Goal: Complete application form

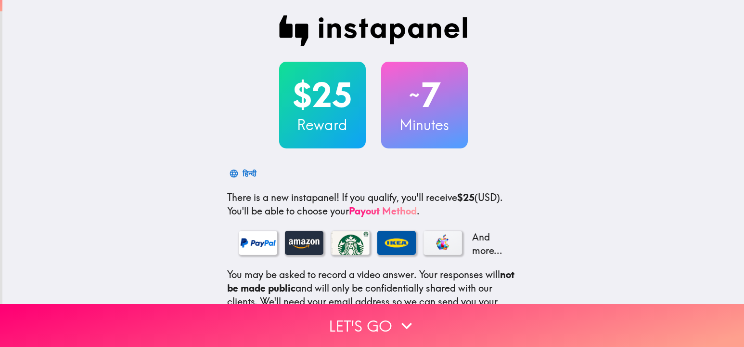
scroll to position [103, 0]
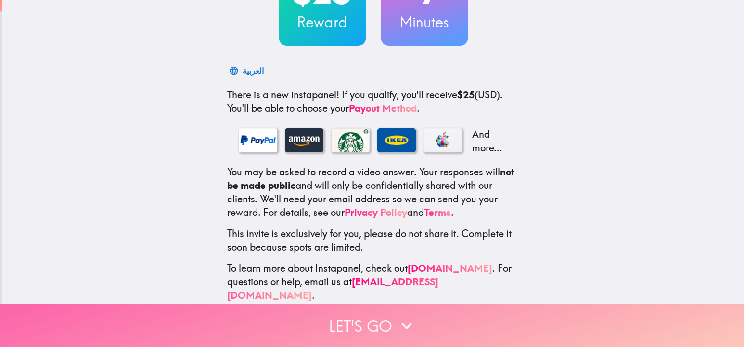
click at [395, 321] on button "Let's go" at bounding box center [372, 325] width 744 height 43
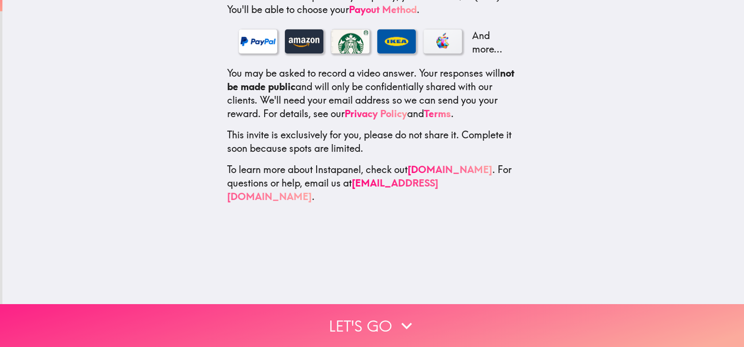
scroll to position [0, 0]
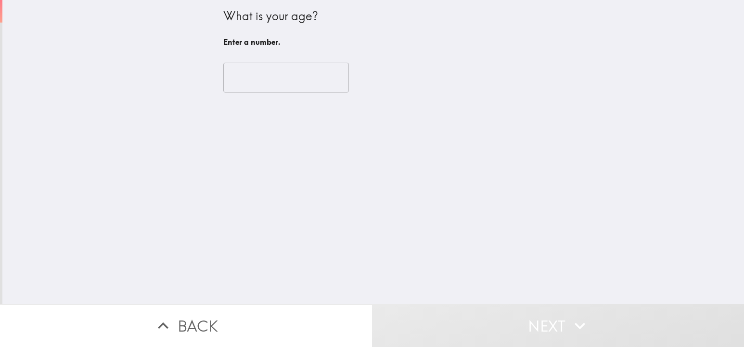
click at [262, 75] on input "number" at bounding box center [286, 78] width 126 height 30
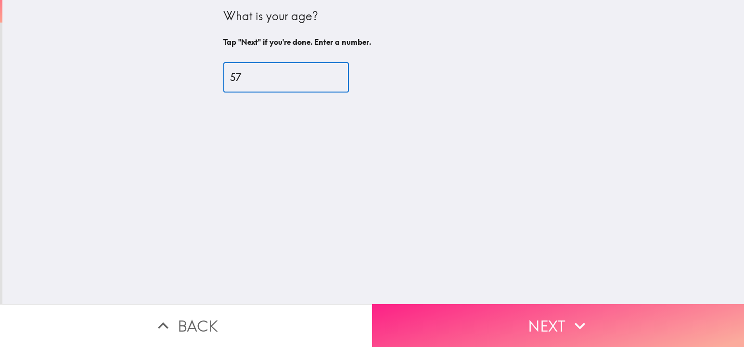
type input "57"
click at [548, 326] on button "Next" at bounding box center [558, 325] width 372 height 43
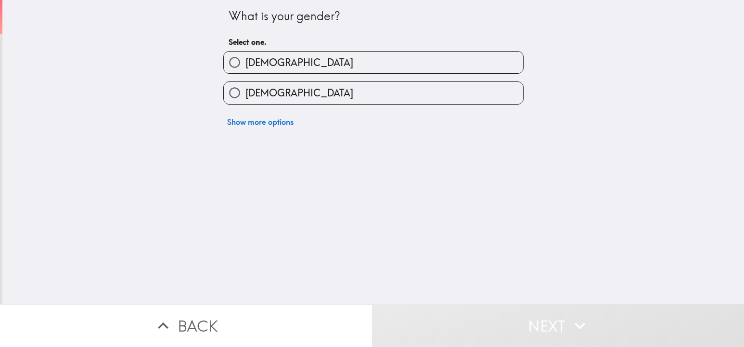
click at [283, 59] on label "[DEMOGRAPHIC_DATA]" at bounding box center [373, 63] width 299 height 22
click at [245, 59] on input "[DEMOGRAPHIC_DATA]" at bounding box center [235, 63] width 22 height 22
radio input "true"
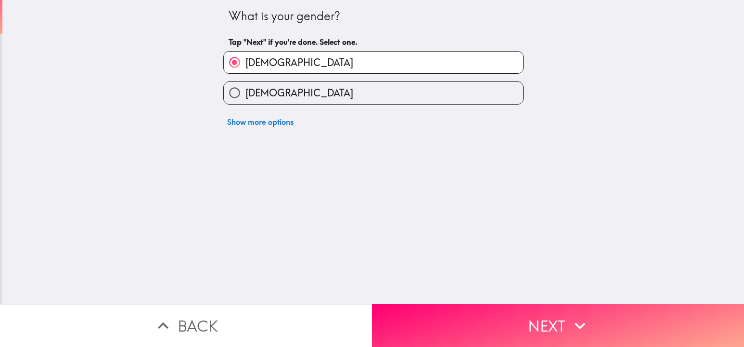
click at [507, 332] on button "Next" at bounding box center [558, 325] width 372 height 43
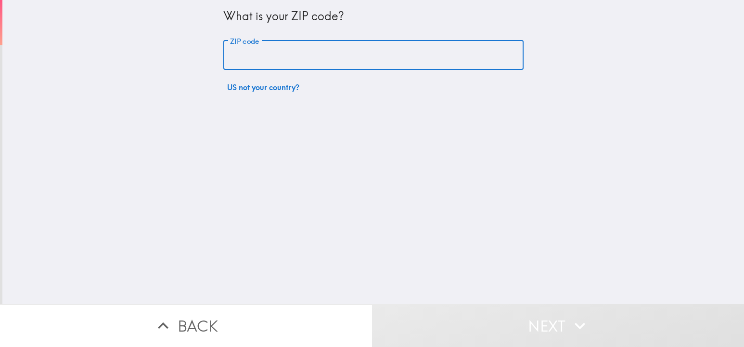
click at [245, 58] on input "ZIP code" at bounding box center [373, 55] width 300 height 30
type input "55449"
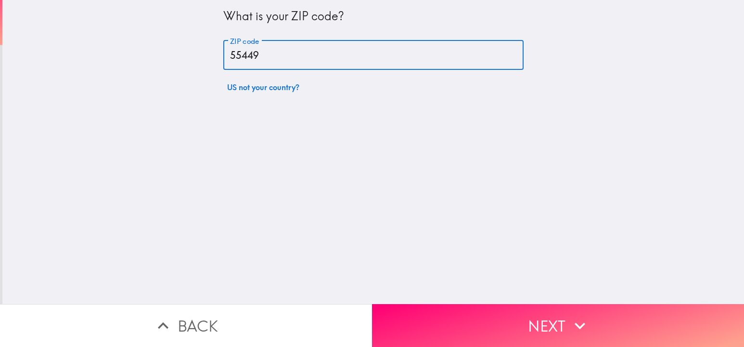
click at [521, 318] on button "Next" at bounding box center [558, 325] width 372 height 43
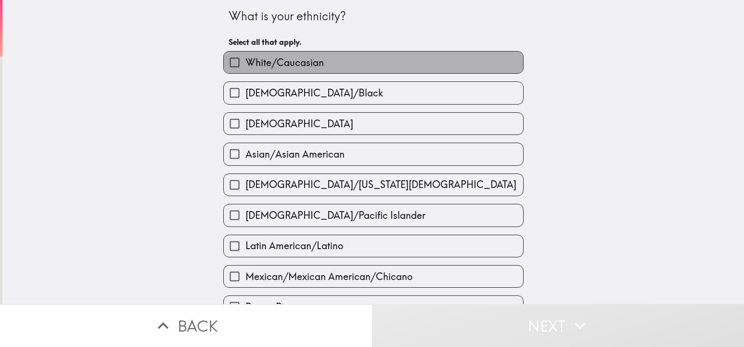
drag, startPoint x: 292, startPoint y: 67, endPoint x: 302, endPoint y: 92, distance: 26.5
click at [292, 67] on span "White/Caucasian" at bounding box center [284, 62] width 78 height 13
click at [245, 67] on input "White/Caucasian" at bounding box center [235, 63] width 22 height 22
checkbox input "true"
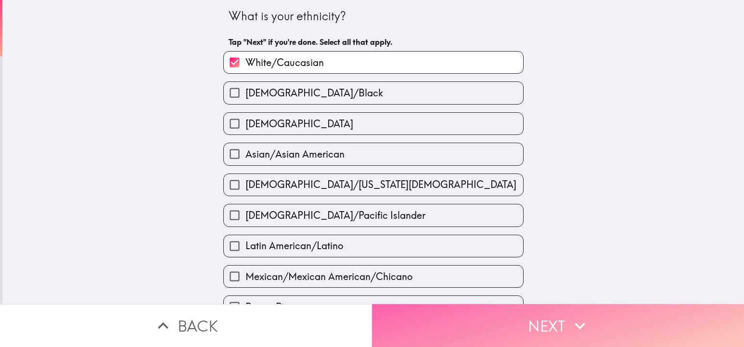
click at [544, 327] on button "Next" at bounding box center [558, 325] width 372 height 43
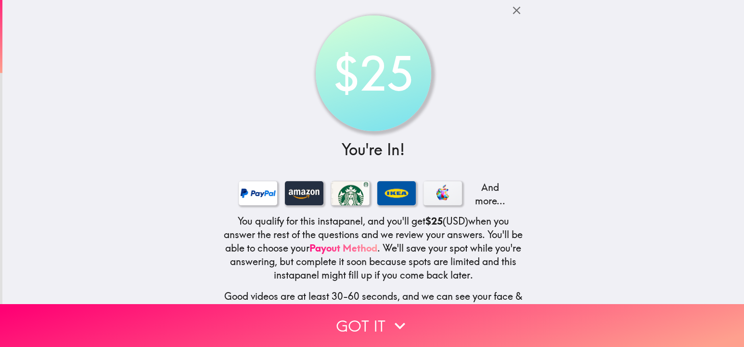
scroll to position [82, 0]
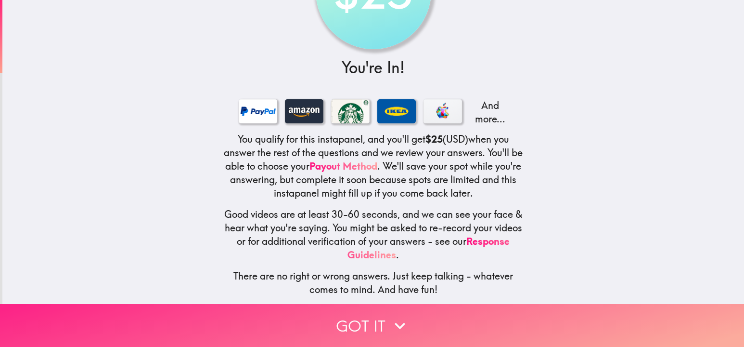
click at [395, 328] on icon "button" at bounding box center [399, 325] width 21 height 21
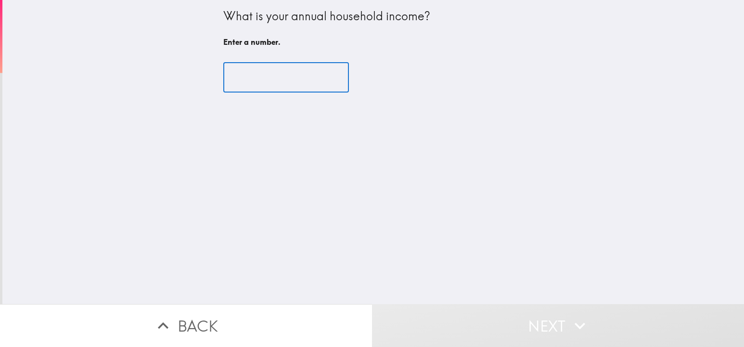
scroll to position [0, 0]
click at [251, 74] on input "3" at bounding box center [286, 78] width 126 height 30
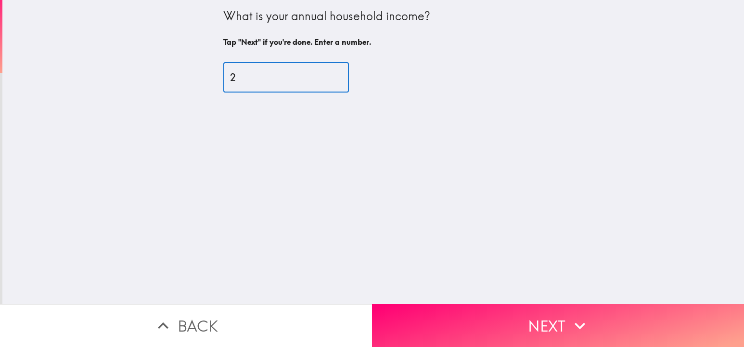
drag, startPoint x: 202, startPoint y: 68, endPoint x: 166, endPoint y: 65, distance: 36.2
click at [172, 65] on div "What is your annual household income? Tap "Next" if you're done. Enter a number…" at bounding box center [373, 152] width 742 height 304
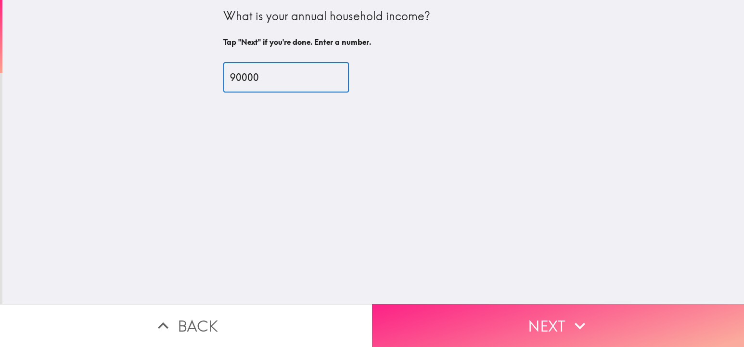
type input "90000"
click at [567, 317] on button "Next" at bounding box center [558, 325] width 372 height 43
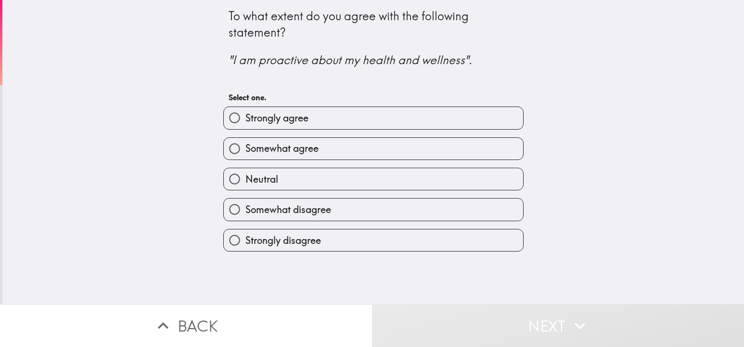
click at [293, 123] on span "Strongly agree" at bounding box center [276, 117] width 63 height 13
click at [245, 123] on input "Strongly agree" at bounding box center [235, 118] width 22 height 22
radio input "true"
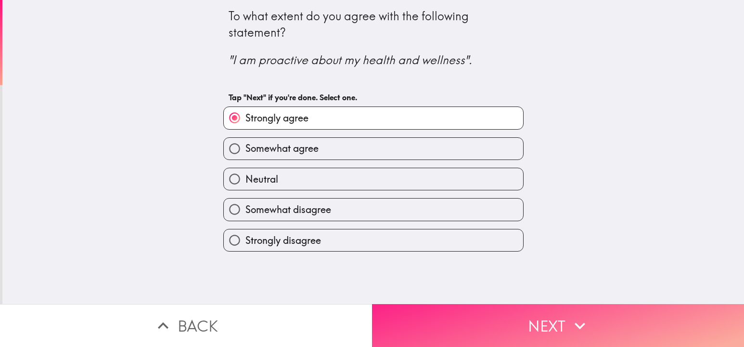
click at [528, 325] on button "Next" at bounding box center [558, 325] width 372 height 43
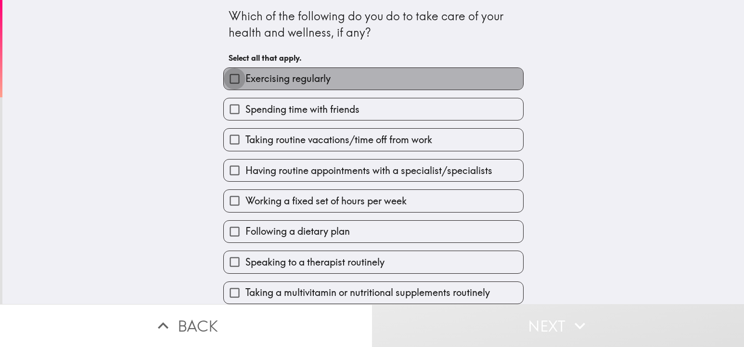
click at [237, 77] on input "Exercising regularly" at bounding box center [235, 79] width 22 height 22
checkbox input "true"
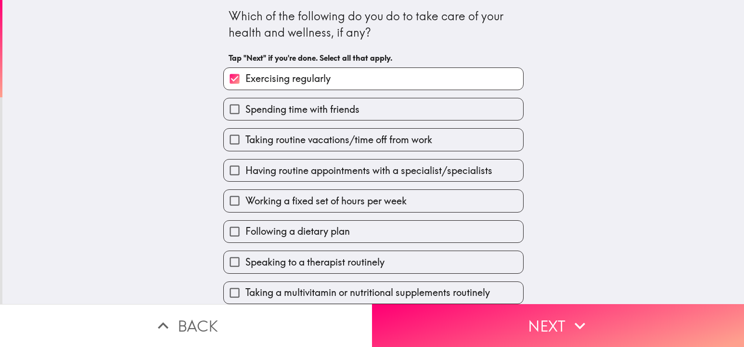
click at [236, 110] on input "Spending time with friends" at bounding box center [235, 109] width 22 height 22
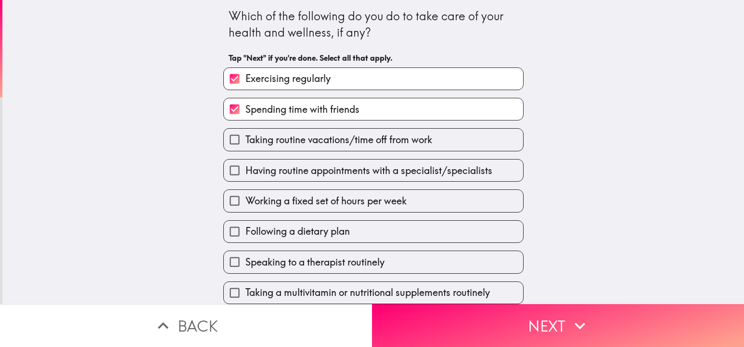
click at [233, 109] on input "Spending time with friends" at bounding box center [235, 109] width 22 height 22
checkbox input "false"
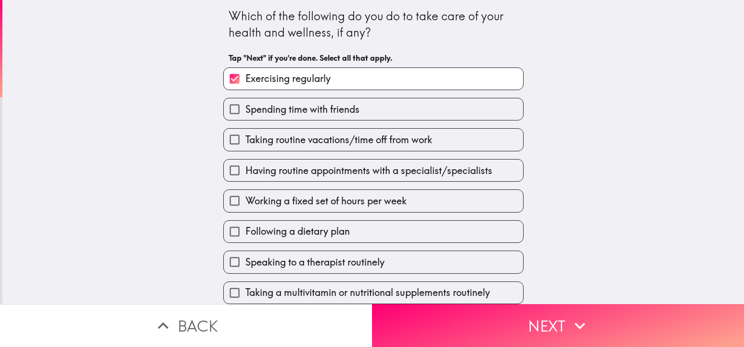
click at [279, 141] on span "Taking routine vacations/time off from work" at bounding box center [338, 139] width 187 height 13
click at [245, 141] on input "Taking routine vacations/time off from work" at bounding box center [235, 140] width 22 height 22
checkbox input "true"
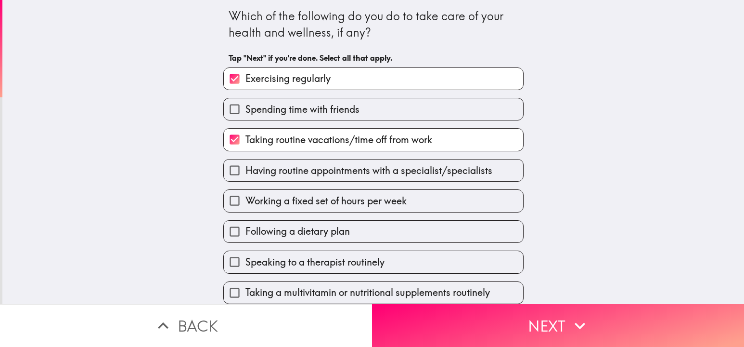
click at [307, 172] on span "Having routine appointments with a specialist/specialists" at bounding box center [368, 170] width 247 height 13
click at [245, 172] on input "Having routine appointments with a specialist/specialists" at bounding box center [235, 170] width 22 height 22
checkbox input "true"
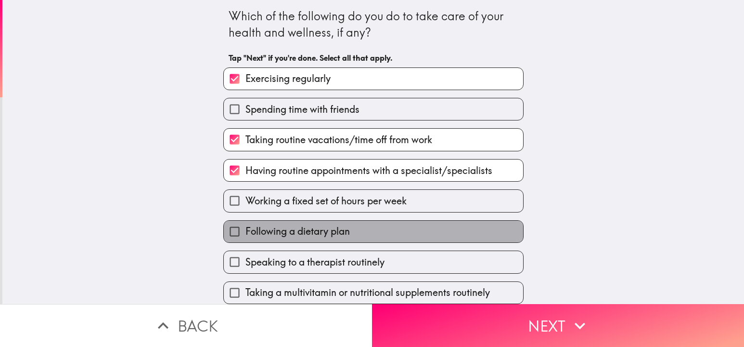
click at [280, 230] on span "Following a dietary plan" at bounding box center [297, 230] width 104 height 13
click at [245, 230] on input "Following a dietary plan" at bounding box center [235, 231] width 22 height 22
checkbox input "true"
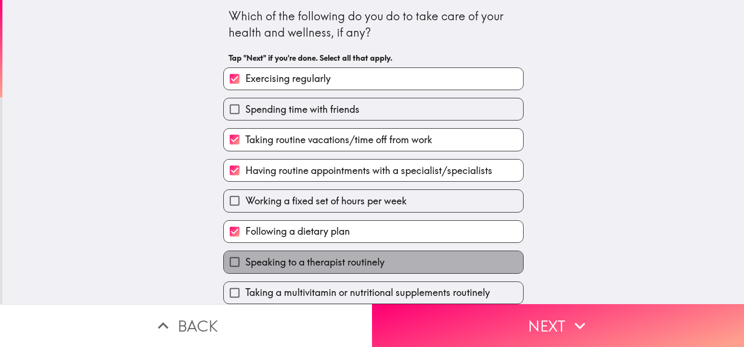
click at [310, 263] on span "Speaking to a therapist routinely" at bounding box center [314, 261] width 139 height 13
click at [245, 263] on input "Speaking to a therapist routinely" at bounding box center [235, 262] width 22 height 22
checkbox input "true"
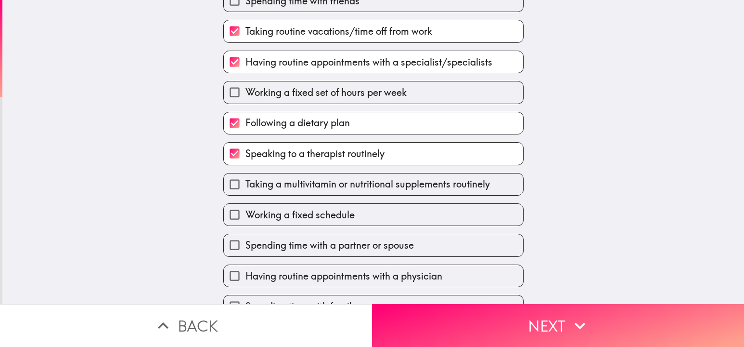
scroll to position [110, 0]
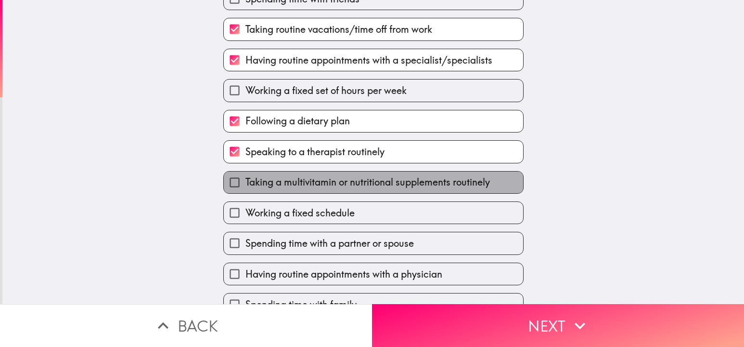
click at [309, 184] on span "Taking a multivitamin or nutritional supplements routinely" at bounding box center [367, 181] width 245 height 13
click at [245, 184] on input "Taking a multivitamin or nutritional supplements routinely" at bounding box center [235, 182] width 22 height 22
checkbox input "true"
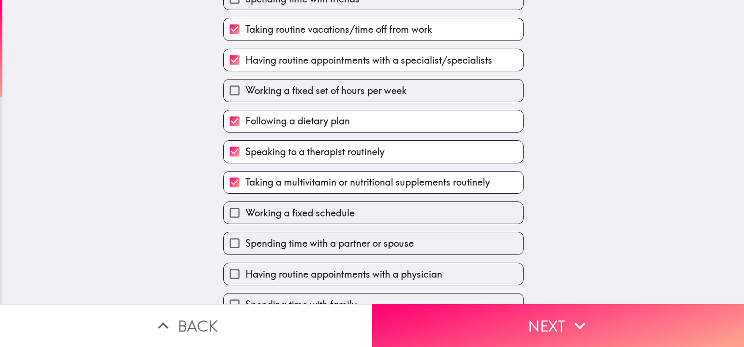
scroll to position [183, 0]
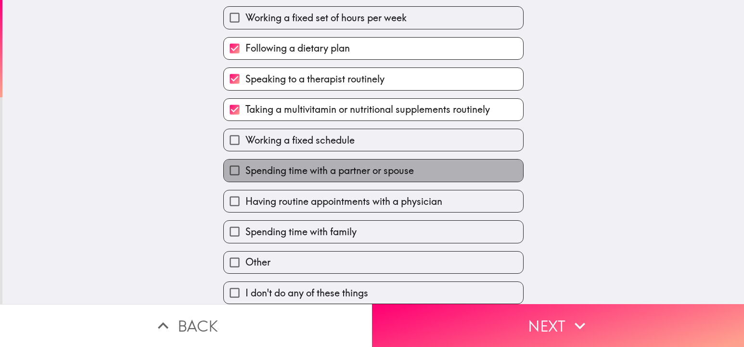
click at [347, 169] on span "Spending time with a partner or spouse" at bounding box center [329, 170] width 168 height 13
click at [245, 169] on input "Spending time with a partner or spouse" at bounding box center [235, 170] width 22 height 22
checkbox input "true"
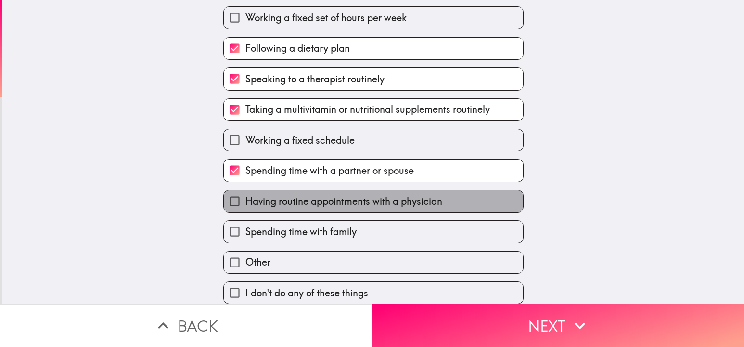
click at [340, 201] on span "Having routine appointments with a physician" at bounding box center [343, 200] width 197 height 13
click at [245, 201] on input "Having routine appointments with a physician" at bounding box center [235, 201] width 22 height 22
checkbox input "true"
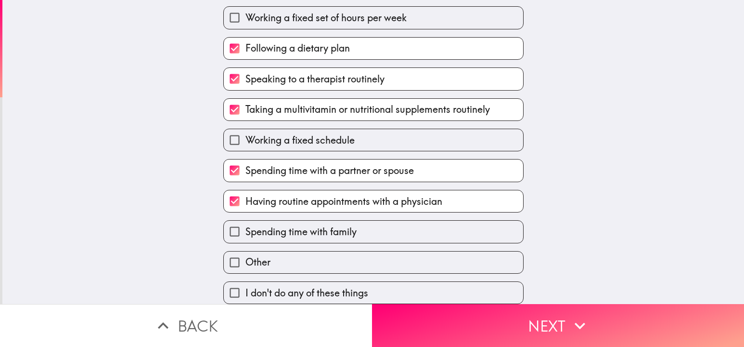
click at [328, 231] on span "Spending time with family" at bounding box center [300, 231] width 111 height 13
click at [245, 231] on input "Spending time with family" at bounding box center [235, 231] width 22 height 22
checkbox input "true"
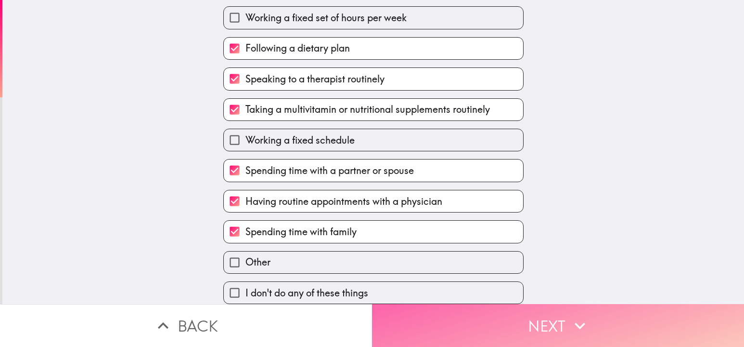
click at [548, 320] on button "Next" at bounding box center [558, 325] width 372 height 43
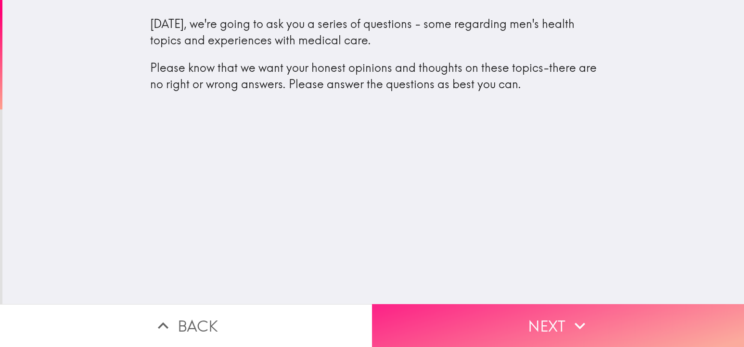
click at [543, 321] on button "Next" at bounding box center [558, 325] width 372 height 43
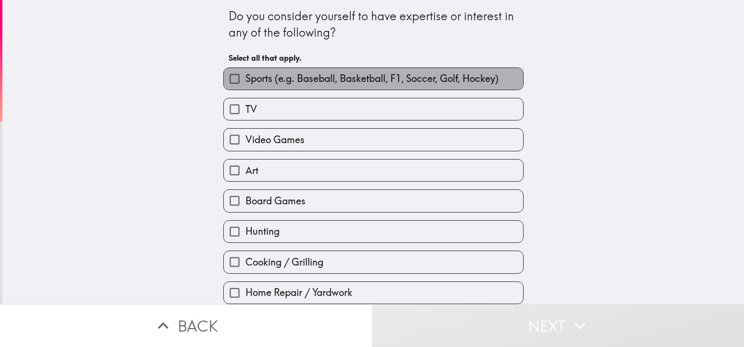
click at [293, 77] on span "Sports (e.g. Baseball, Basketball, F1, Soccer, Golf, Hockey)" at bounding box center [371, 78] width 253 height 13
click at [245, 77] on input "Sports (e.g. Baseball, Basketball, F1, Soccer, Golf, Hockey)" at bounding box center [235, 79] width 22 height 22
checkbox input "true"
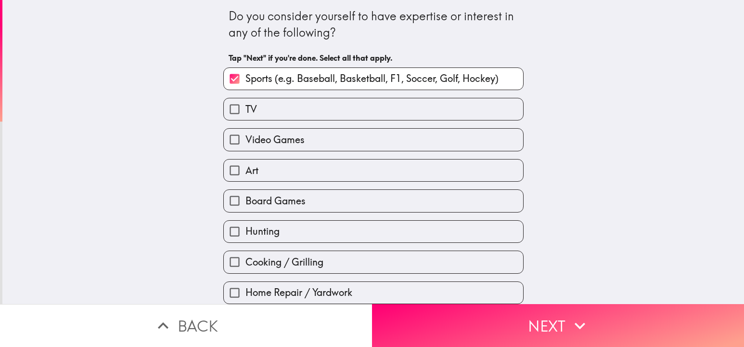
click at [281, 111] on label "TV" at bounding box center [373, 109] width 299 height 22
click at [245, 111] on input "TV" at bounding box center [235, 109] width 22 height 22
checkbox input "true"
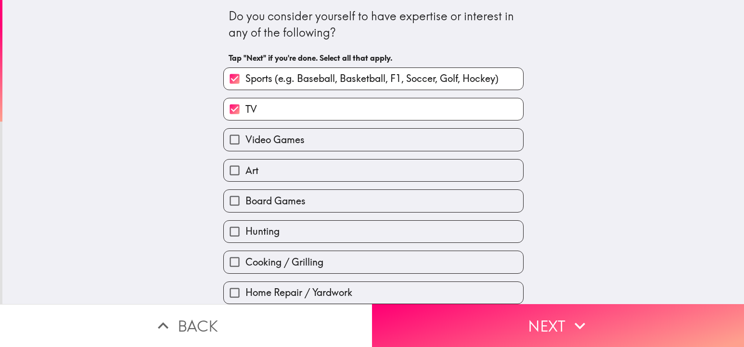
click at [290, 142] on span "Video Games" at bounding box center [274, 139] width 59 height 13
click at [245, 142] on input "Video Games" at bounding box center [235, 140] width 22 height 22
checkbox input "true"
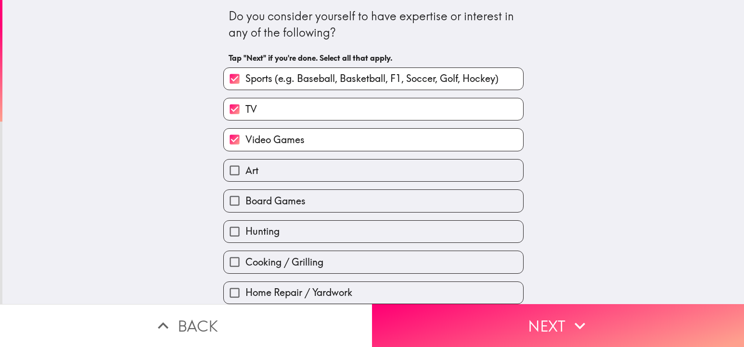
click at [283, 168] on label "Art" at bounding box center [373, 170] width 299 height 22
click at [245, 168] on input "Art" at bounding box center [235, 170] width 22 height 22
checkbox input "true"
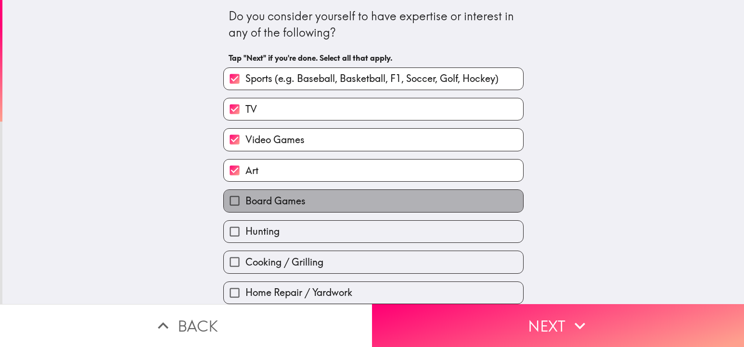
drag, startPoint x: 293, startPoint y: 201, endPoint x: 293, endPoint y: 235, distance: 34.7
click at [293, 201] on span "Board Games" at bounding box center [275, 200] width 60 height 13
click at [245, 201] on input "Board Games" at bounding box center [235, 201] width 22 height 22
checkbox input "true"
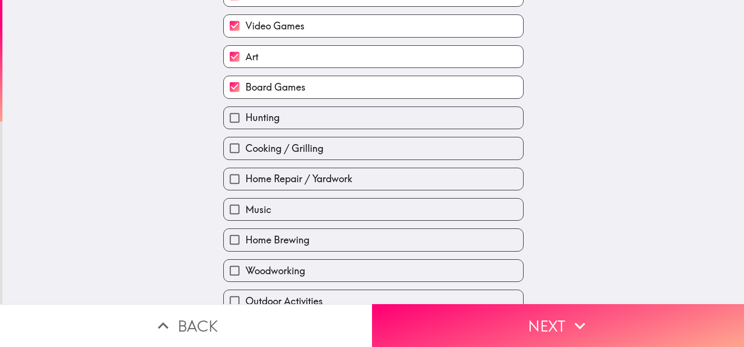
scroll to position [114, 0]
click at [303, 149] on span "Cooking / Grilling" at bounding box center [284, 148] width 78 height 13
click at [245, 149] on input "Cooking / Grilling" at bounding box center [235, 148] width 22 height 22
checkbox input "true"
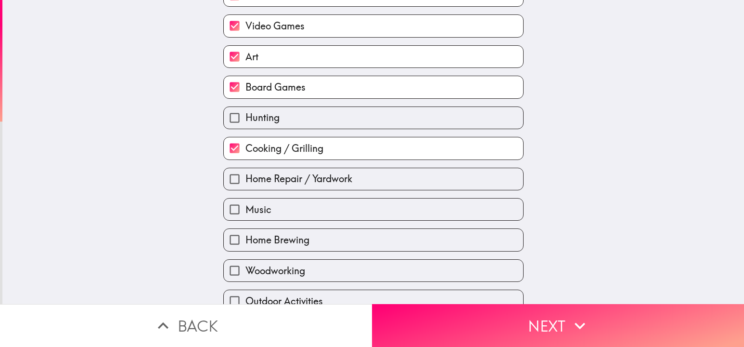
click at [283, 208] on label "Music" at bounding box center [373, 209] width 299 height 22
click at [245, 208] on input "Music" at bounding box center [235, 209] width 22 height 22
checkbox input "true"
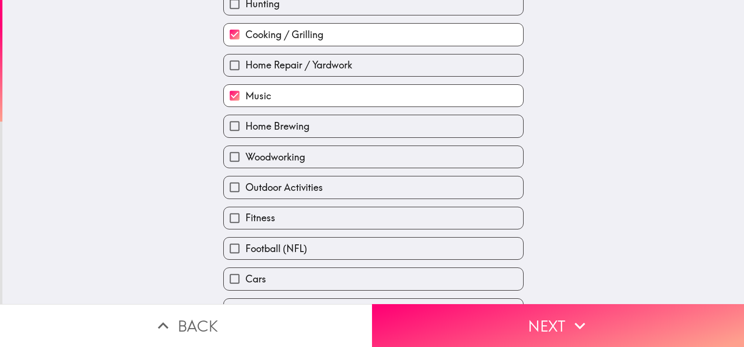
scroll to position [228, 0]
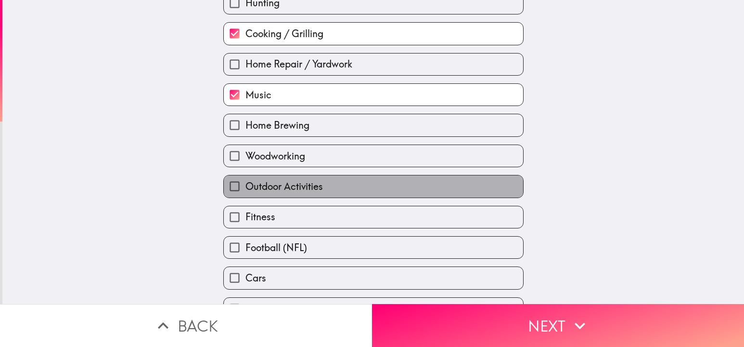
click at [296, 187] on span "Outdoor Activities" at bounding box center [283, 186] width 77 height 13
click at [245, 187] on input "Outdoor Activities" at bounding box center [235, 186] width 22 height 22
checkbox input "true"
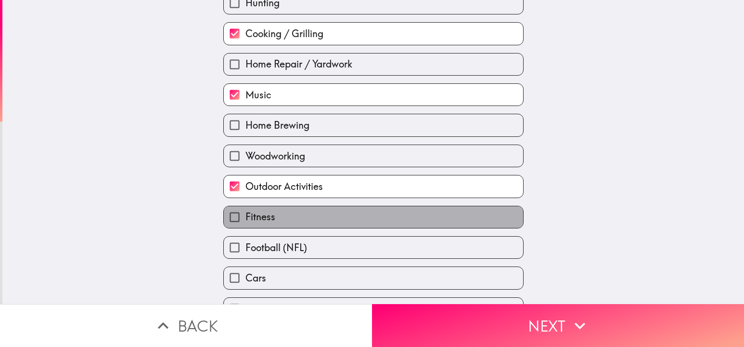
click at [280, 213] on label "Fitness" at bounding box center [373, 217] width 299 height 22
click at [245, 213] on input "Fitness" at bounding box center [235, 217] width 22 height 22
checkbox input "true"
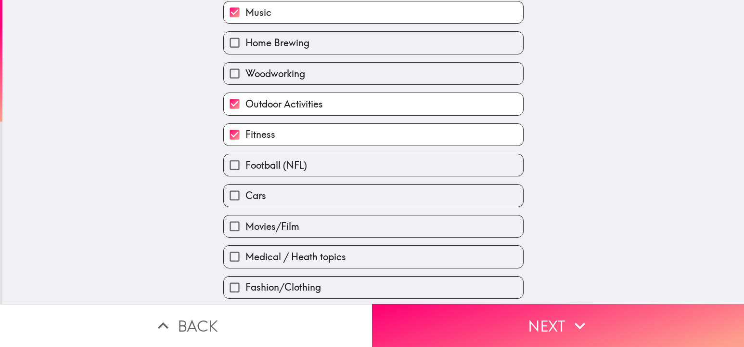
scroll to position [313, 0]
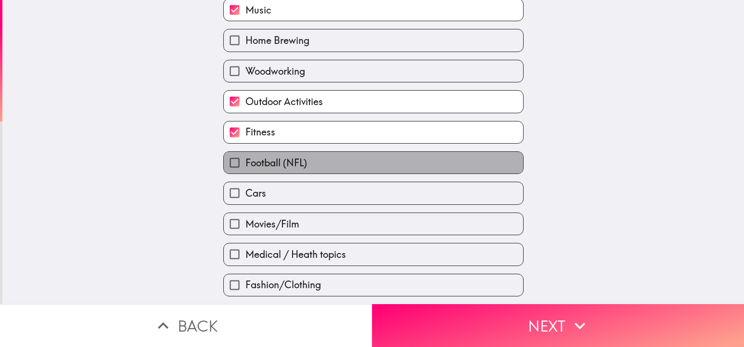
click at [280, 164] on span "Football (NFL)" at bounding box center [276, 162] width 62 height 13
click at [245, 164] on input "Football (NFL)" at bounding box center [235, 163] width 22 height 22
checkbox input "true"
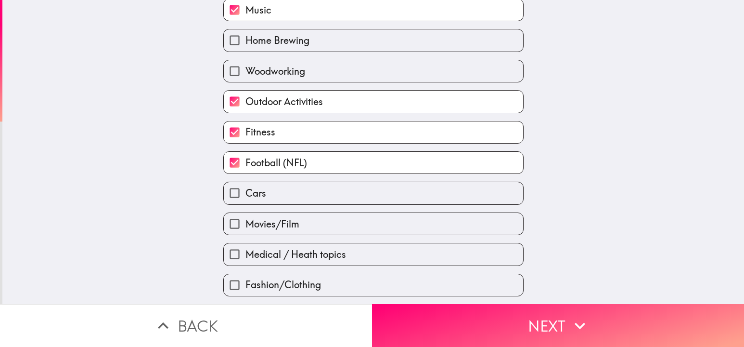
click at [296, 224] on span "Movies/Film" at bounding box center [272, 223] width 54 height 13
click at [245, 224] on input "Movies/Film" at bounding box center [235, 224] width 22 height 22
checkbox input "true"
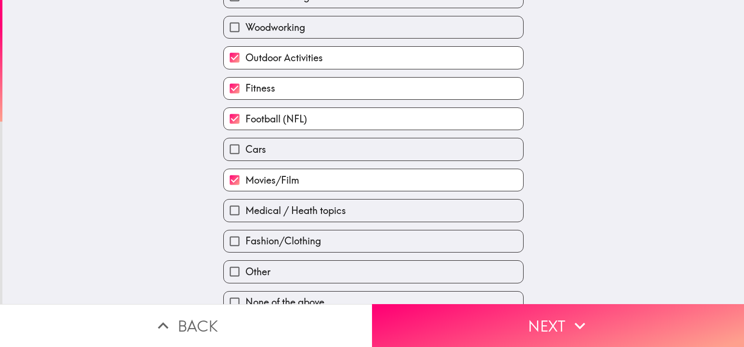
scroll to position [366, 0]
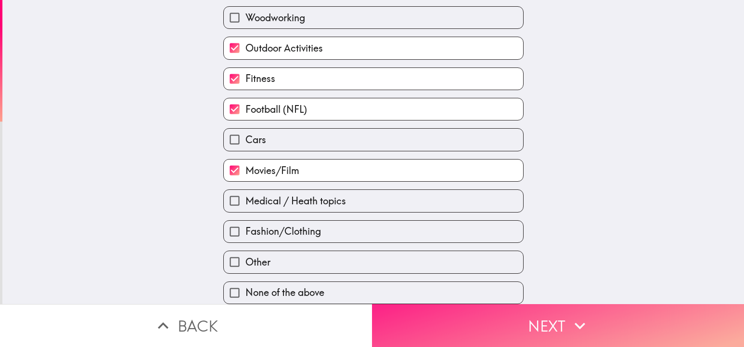
click at [492, 322] on button "Next" at bounding box center [558, 325] width 372 height 43
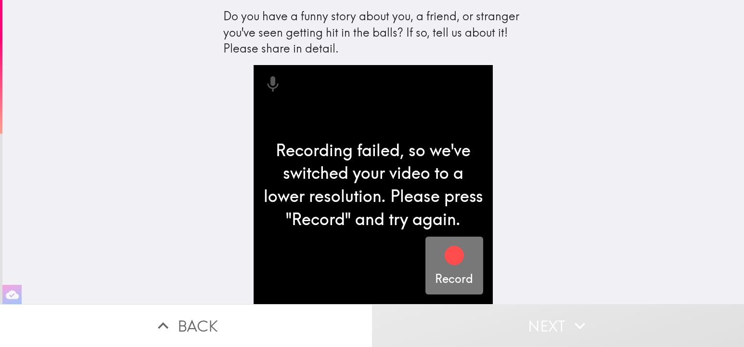
click at [454, 264] on icon "button" at bounding box center [454, 254] width 19 height 19
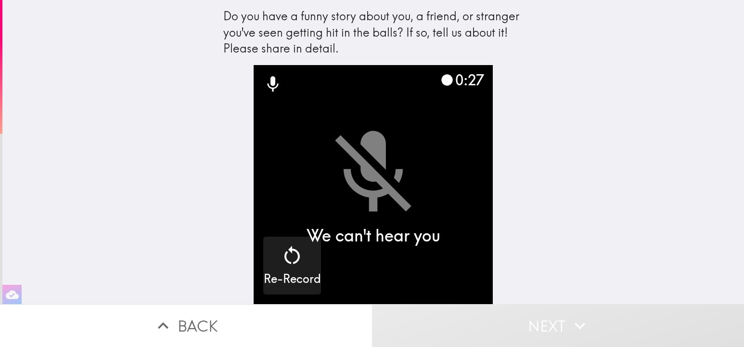
click at [388, 173] on video "button" at bounding box center [373, 184] width 239 height 239
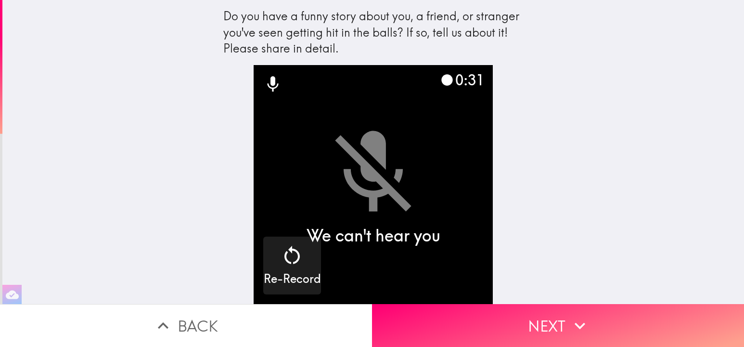
click at [274, 82] on icon at bounding box center [273, 83] width 11 height 15
click at [272, 84] on icon at bounding box center [273, 83] width 11 height 15
click at [232, 328] on button "Back" at bounding box center [186, 325] width 372 height 43
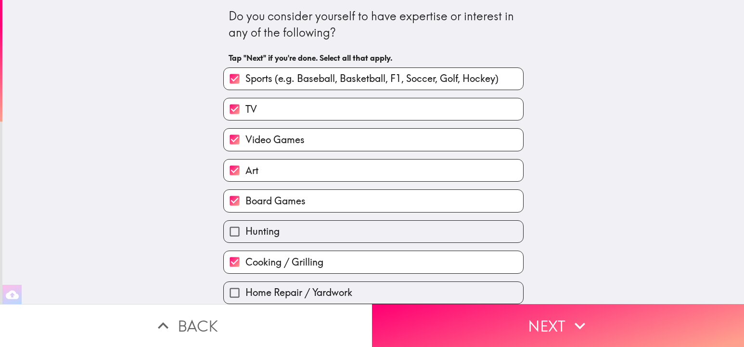
scroll to position [366, 0]
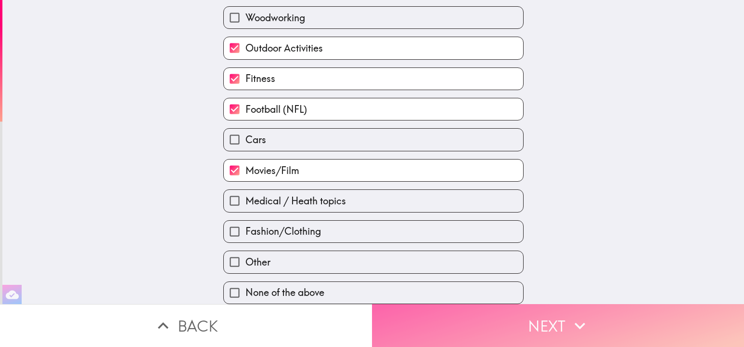
click at [564, 327] on button "Next" at bounding box center [558, 325] width 372 height 43
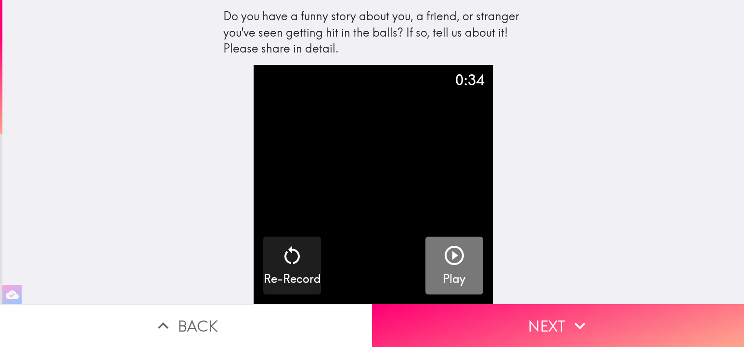
click at [455, 255] on icon "button" at bounding box center [454, 254] width 19 height 19
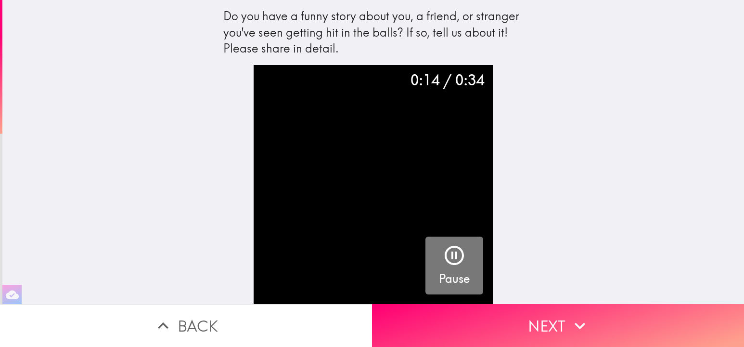
click at [458, 253] on icon "button" at bounding box center [454, 255] width 23 height 23
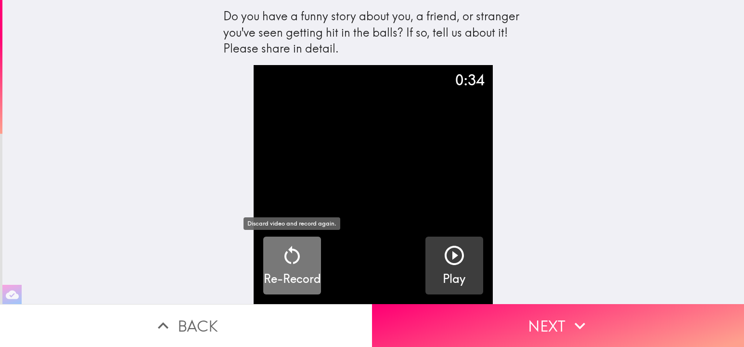
click at [297, 255] on icon "button" at bounding box center [292, 255] width 23 height 23
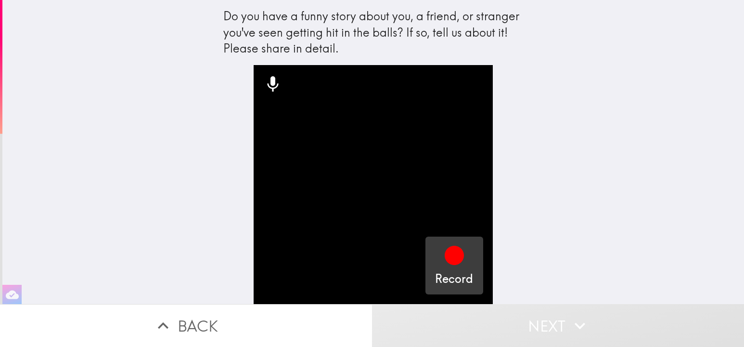
click at [457, 253] on icon "button" at bounding box center [454, 254] width 19 height 19
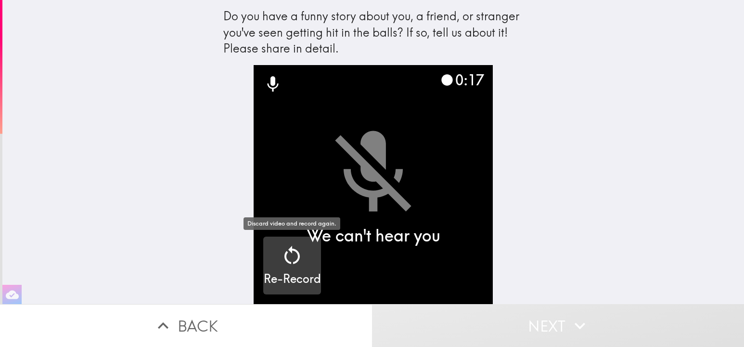
click at [289, 262] on icon "button" at bounding box center [291, 254] width 15 height 18
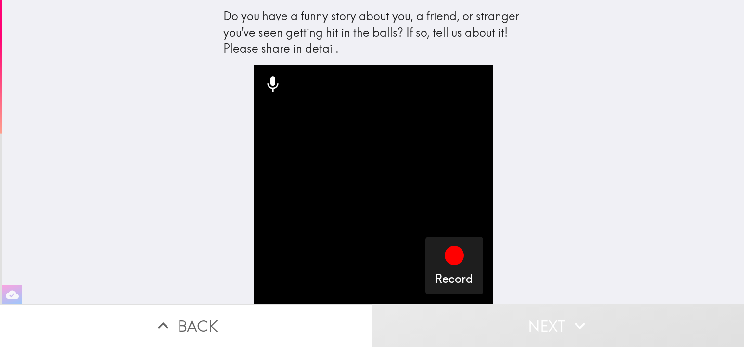
click at [273, 81] on icon at bounding box center [273, 83] width 11 height 15
click at [272, 86] on icon at bounding box center [272, 84] width 19 height 19
click at [523, 327] on button "Next" at bounding box center [558, 325] width 372 height 43
click at [271, 84] on icon at bounding box center [273, 83] width 11 height 15
click at [273, 32] on div "Do you have a funny story about you, a friend, or stranger you've seen getting …" at bounding box center [373, 32] width 300 height 49
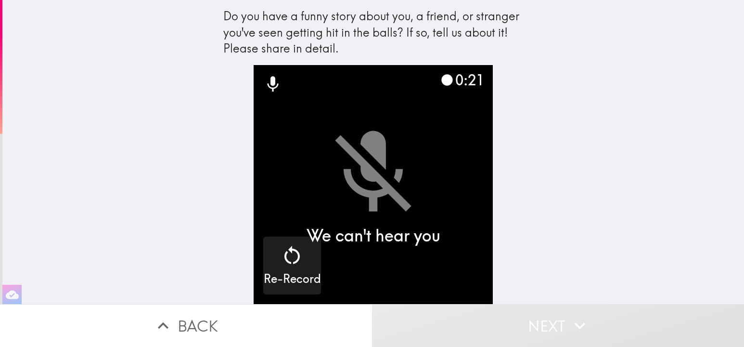
click at [402, 185] on video "button" at bounding box center [373, 184] width 239 height 239
drag, startPoint x: 266, startPoint y: 83, endPoint x: 269, endPoint y: 90, distance: 7.2
click at [266, 83] on icon at bounding box center [272, 84] width 19 height 19
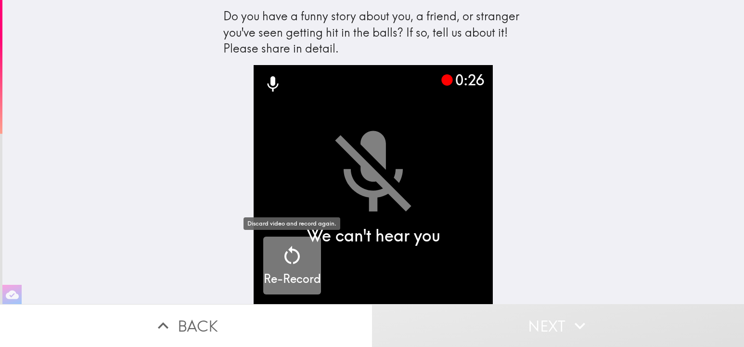
click at [295, 250] on icon "button" at bounding box center [291, 254] width 15 height 18
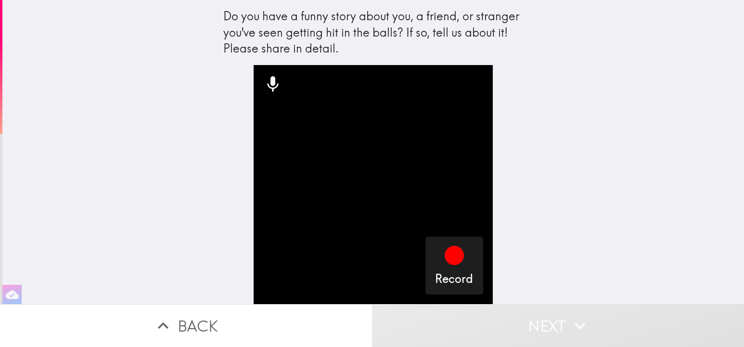
click at [599, 107] on div "Do you have a funny story about you, a friend, or stranger you've seen getting …" at bounding box center [373, 152] width 742 height 304
click at [207, 119] on div "Do you have a funny story about you, a friend, or stranger you've seen getting …" at bounding box center [373, 152] width 742 height 304
click at [549, 334] on button "Next" at bounding box center [558, 325] width 372 height 43
click at [453, 257] on icon "button" at bounding box center [454, 254] width 19 height 19
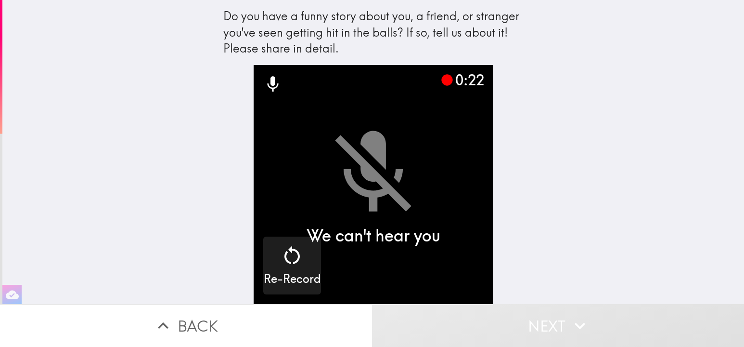
click at [536, 320] on button "Next" at bounding box center [558, 325] width 372 height 43
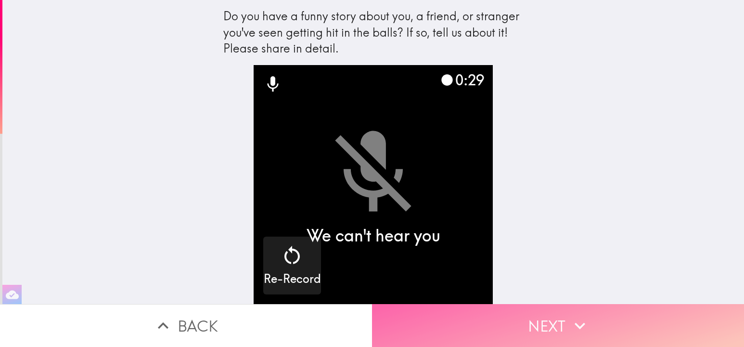
click at [522, 329] on button "Next" at bounding box center [558, 325] width 372 height 43
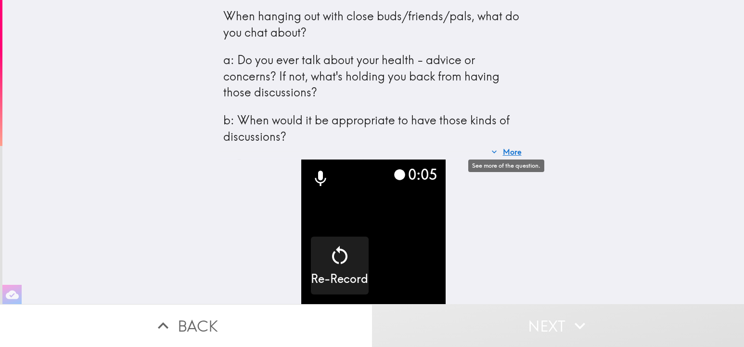
click at [516, 152] on button "More" at bounding box center [507, 151] width 38 height 19
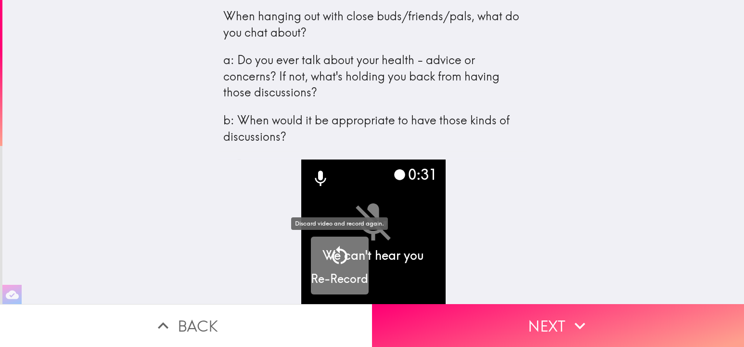
click at [336, 254] on icon "button" at bounding box center [339, 255] width 23 height 23
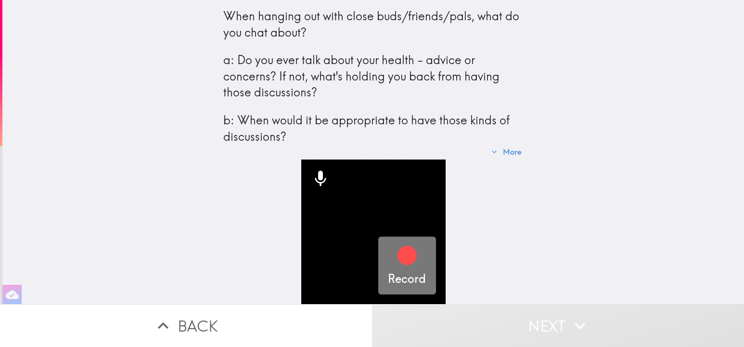
click at [408, 255] on icon "button" at bounding box center [407, 254] width 19 height 19
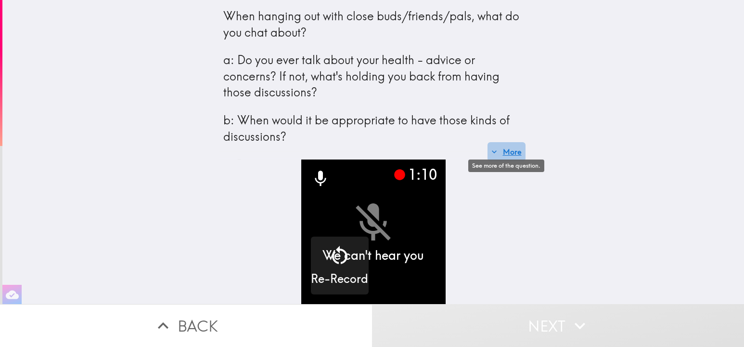
click at [514, 150] on button "More" at bounding box center [507, 151] width 38 height 19
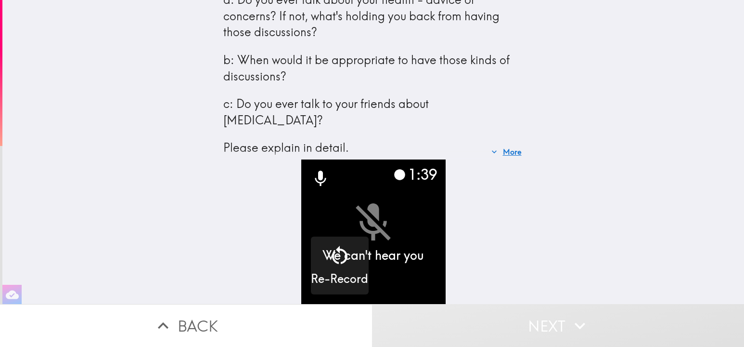
click at [510, 151] on button "More" at bounding box center [507, 151] width 38 height 19
click at [512, 149] on button "More" at bounding box center [507, 151] width 38 height 19
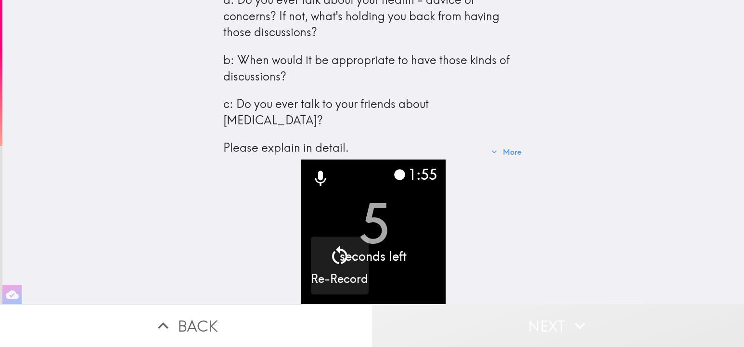
click at [552, 323] on button "Next" at bounding box center [558, 325] width 372 height 43
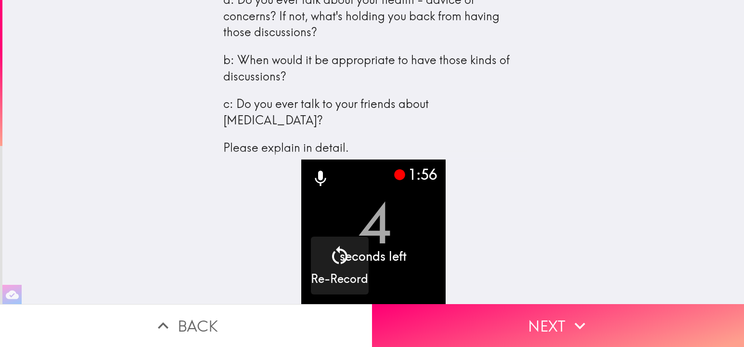
click at [547, 317] on button "Next" at bounding box center [558, 325] width 372 height 43
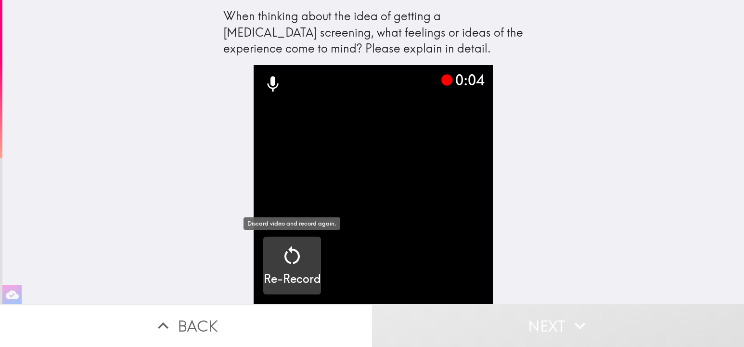
click at [294, 258] on icon "button" at bounding box center [292, 255] width 23 height 23
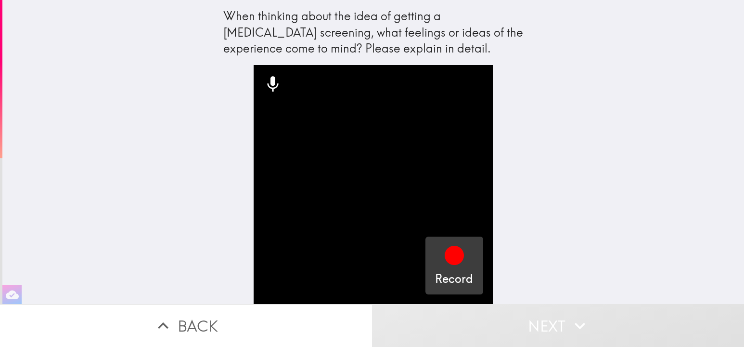
click at [454, 256] on icon "button" at bounding box center [454, 254] width 19 height 19
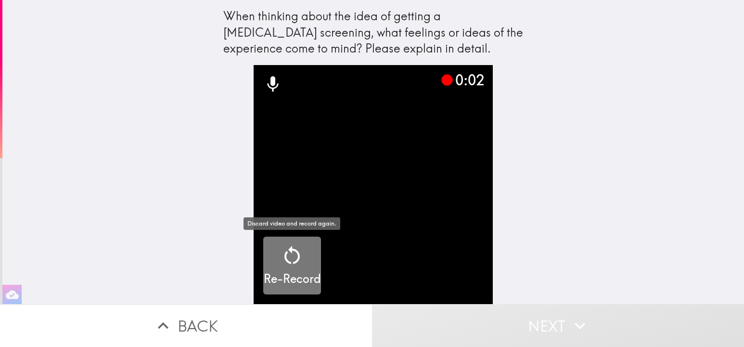
click at [296, 253] on icon "button" at bounding box center [292, 255] width 23 height 23
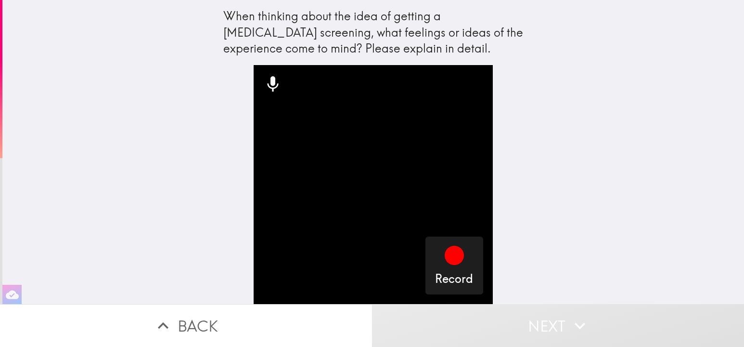
click at [574, 328] on icon "button" at bounding box center [579, 325] width 21 height 21
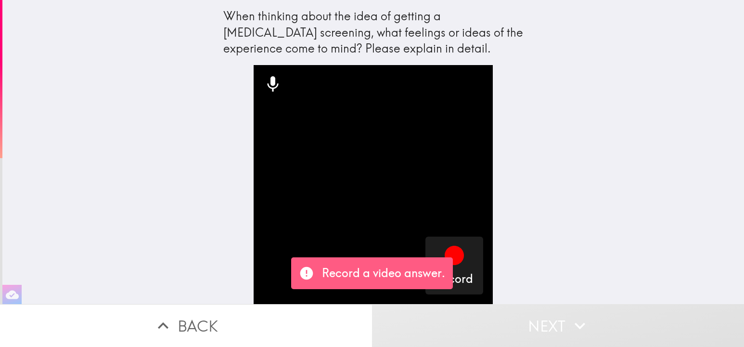
click at [533, 227] on div "When thinking about the idea of getting a [MEDICAL_DATA] screening, what feelin…" at bounding box center [373, 152] width 742 height 304
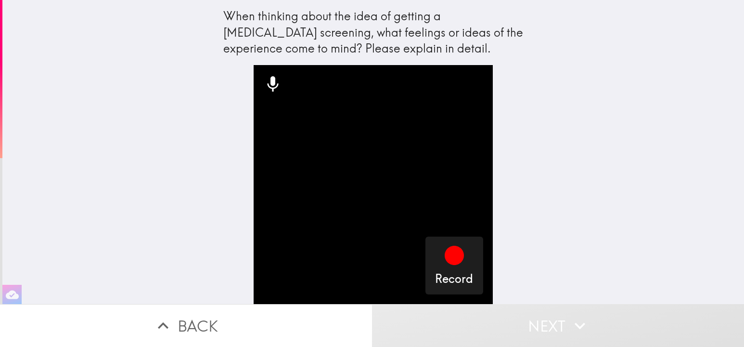
click at [196, 113] on div "When thinking about the idea of getting a [MEDICAL_DATA] screening, what feelin…" at bounding box center [373, 152] width 742 height 304
click at [13, 293] on icon "button" at bounding box center [12, 294] width 13 height 13
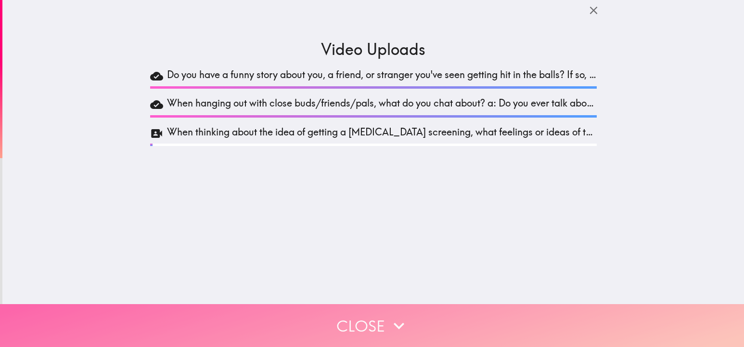
click at [385, 330] on button "Close" at bounding box center [372, 325] width 744 height 43
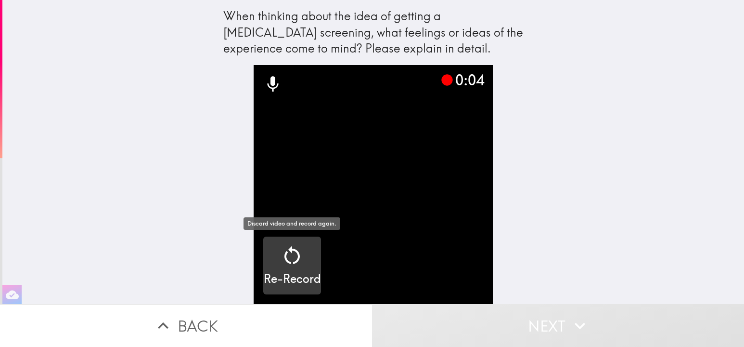
click at [297, 258] on icon "button" at bounding box center [292, 255] width 23 height 23
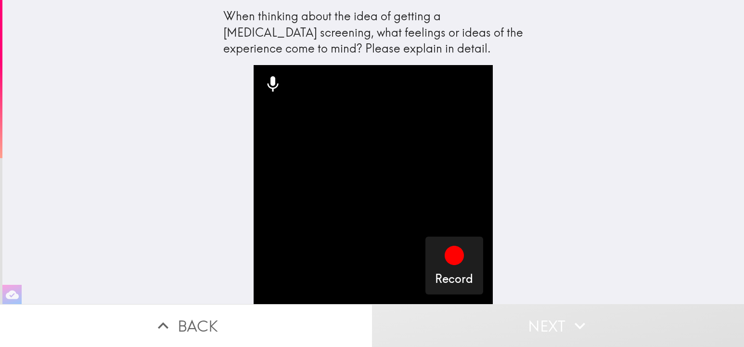
click at [273, 82] on icon at bounding box center [273, 83] width 11 height 15
click at [337, 34] on div "When thinking about the idea of getting a [MEDICAL_DATA] screening, what feelin…" at bounding box center [373, 32] width 300 height 49
click at [234, 322] on button "Back" at bounding box center [186, 325] width 372 height 43
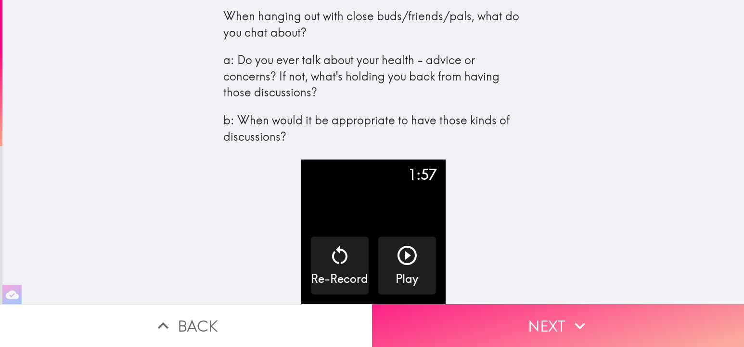
click at [533, 326] on button "Next" at bounding box center [558, 325] width 372 height 43
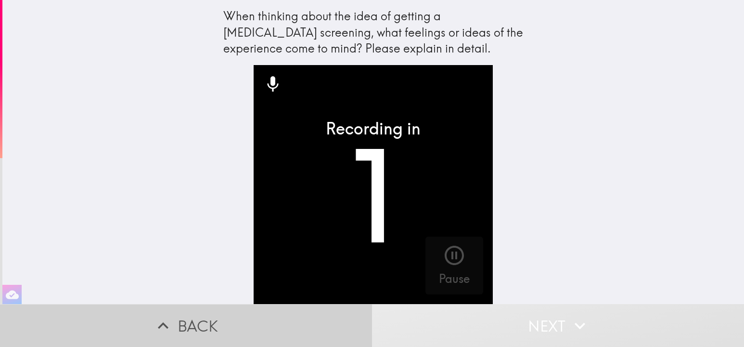
click at [235, 332] on button "Back" at bounding box center [186, 325] width 372 height 43
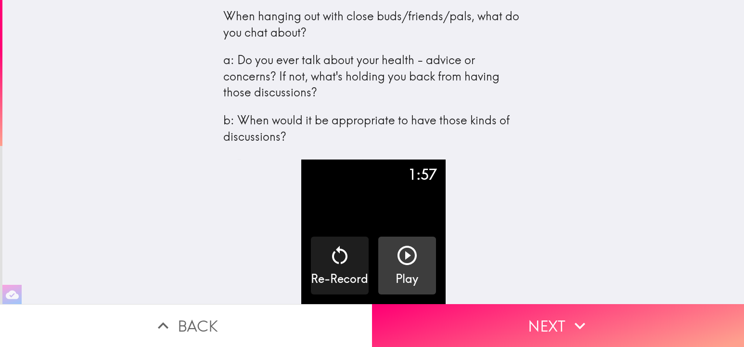
click at [409, 255] on icon "button" at bounding box center [407, 254] width 19 height 19
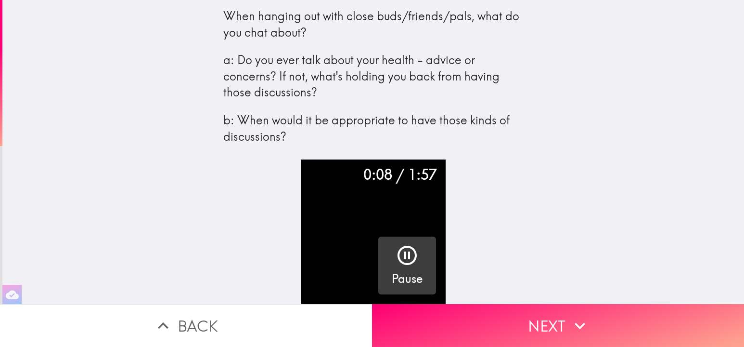
click at [494, 217] on div "0:08 / 1:57 Pause" at bounding box center [374, 231] width 308 height 144
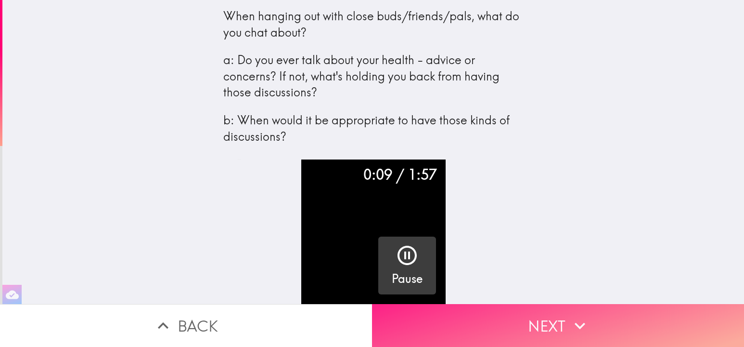
click at [562, 325] on button "Next" at bounding box center [558, 325] width 372 height 43
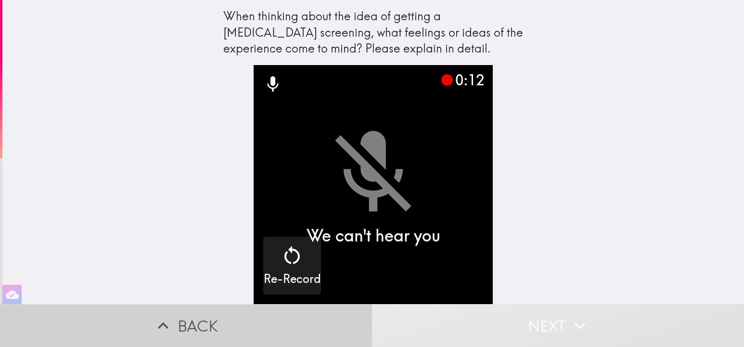
click at [303, 315] on button "Back" at bounding box center [186, 325] width 372 height 43
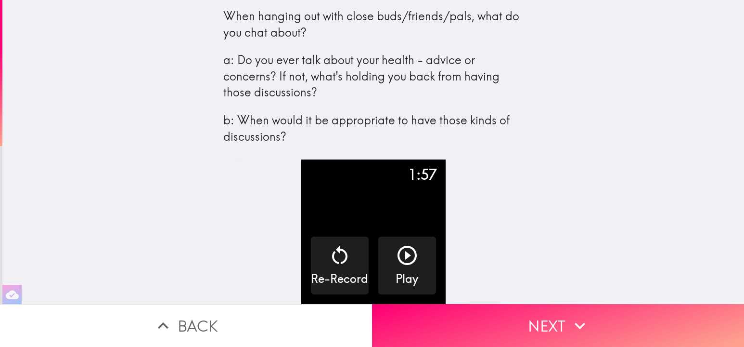
click at [640, 183] on div "When hanging out with close buds/friends/pals, what do you chat about? a: Do yo…" at bounding box center [373, 152] width 742 height 304
click at [620, 120] on div "When hanging out with close buds/friends/pals, what do you chat about? a: Do yo…" at bounding box center [373, 152] width 742 height 304
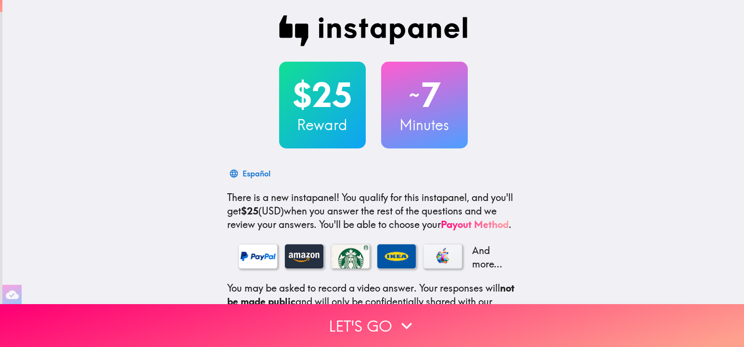
scroll to position [116, 0]
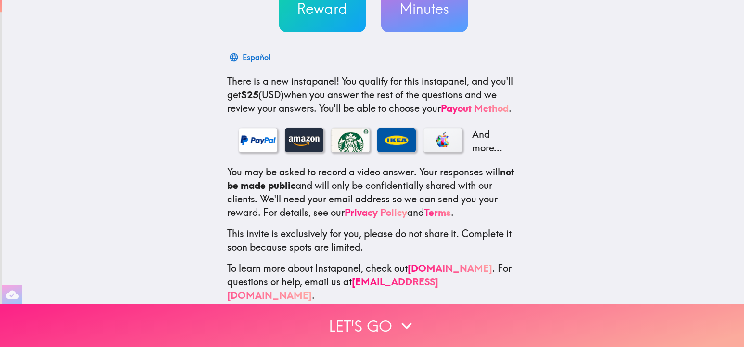
click at [383, 327] on button "Let's go" at bounding box center [372, 325] width 744 height 43
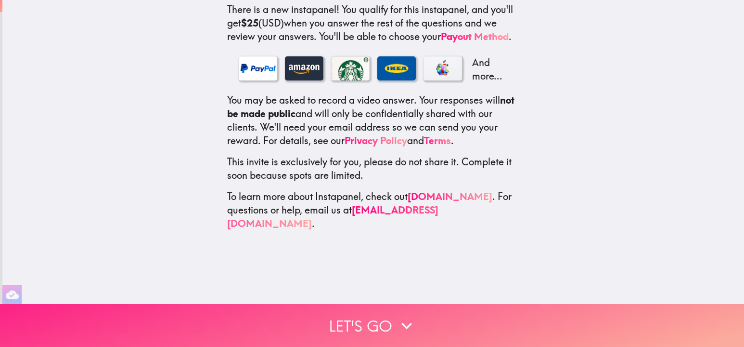
scroll to position [0, 0]
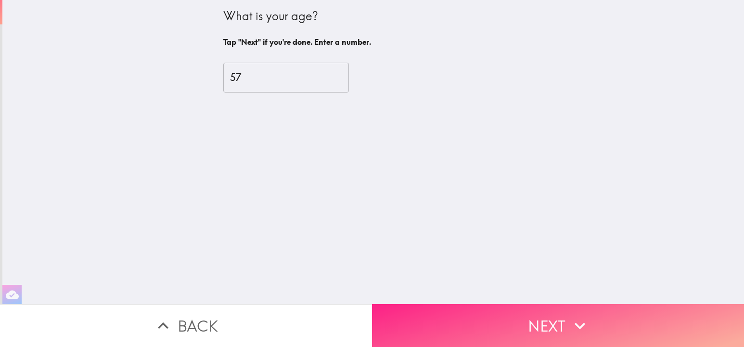
click at [495, 322] on button "Next" at bounding box center [558, 325] width 372 height 43
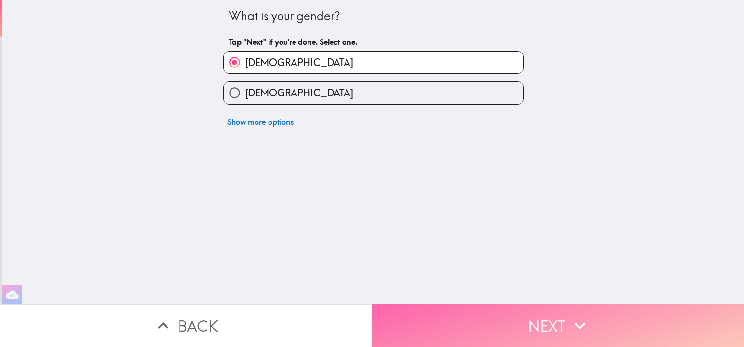
click at [497, 325] on button "Next" at bounding box center [558, 325] width 372 height 43
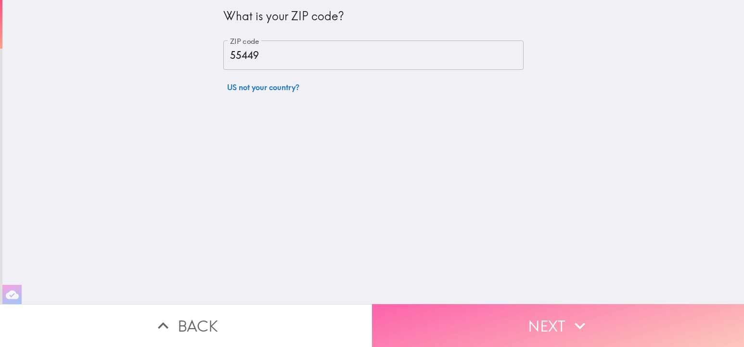
click at [501, 321] on button "Next" at bounding box center [558, 325] width 372 height 43
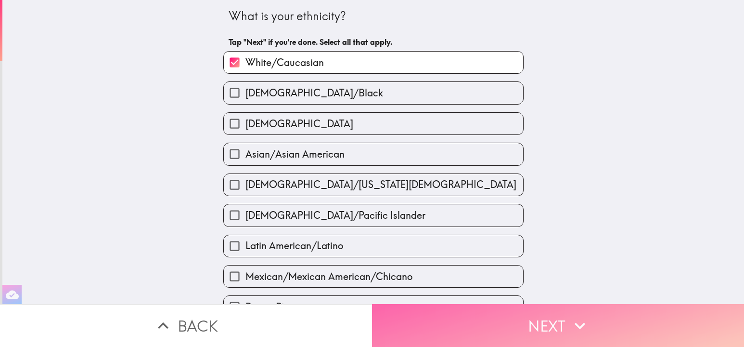
click at [493, 323] on button "Next" at bounding box center [558, 325] width 372 height 43
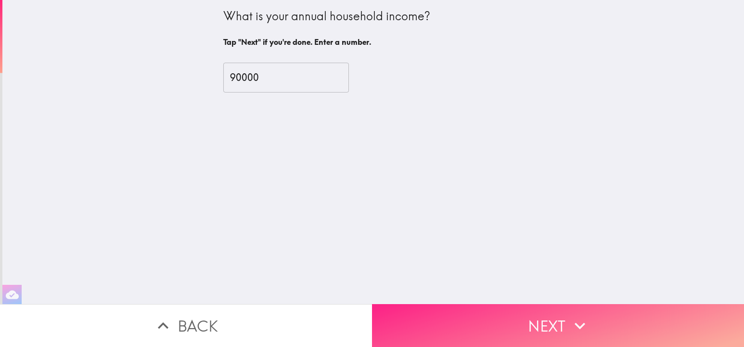
click at [495, 325] on button "Next" at bounding box center [558, 325] width 372 height 43
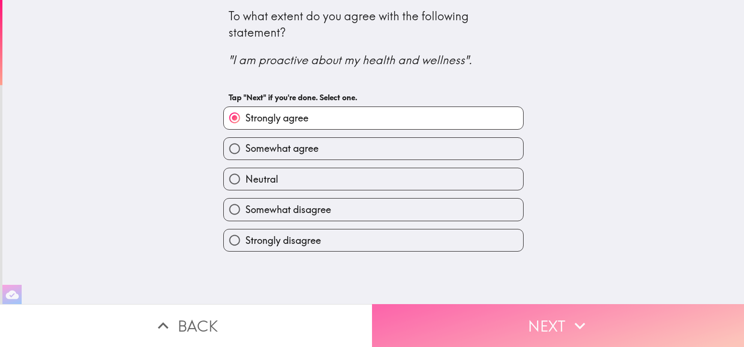
click at [500, 329] on button "Next" at bounding box center [558, 325] width 372 height 43
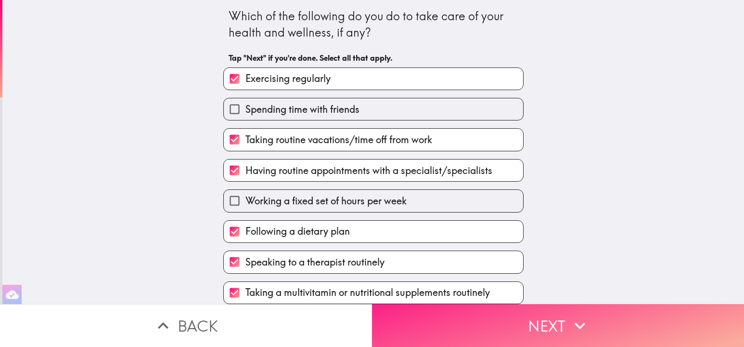
click at [500, 329] on button "Next" at bounding box center [558, 325] width 372 height 43
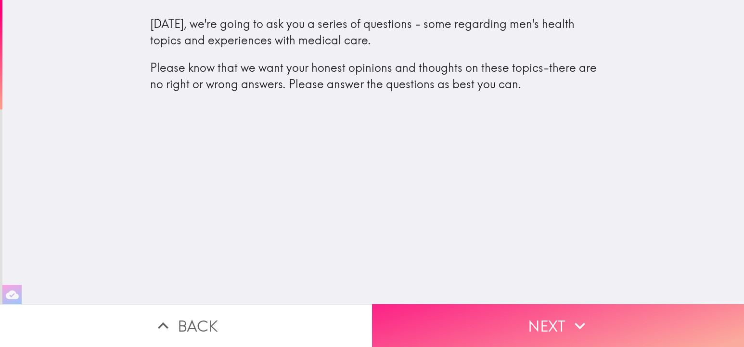
click at [501, 329] on button "Next" at bounding box center [558, 325] width 372 height 43
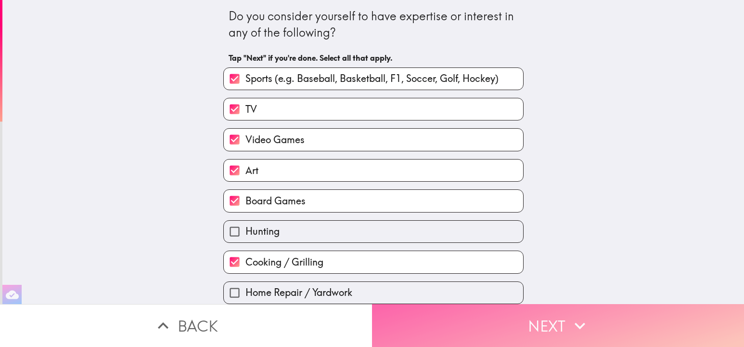
click at [501, 329] on button "Next" at bounding box center [558, 325] width 372 height 43
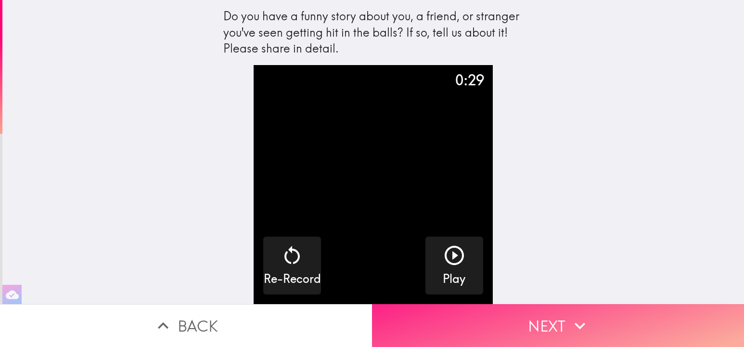
click at [477, 324] on button "Next" at bounding box center [558, 325] width 372 height 43
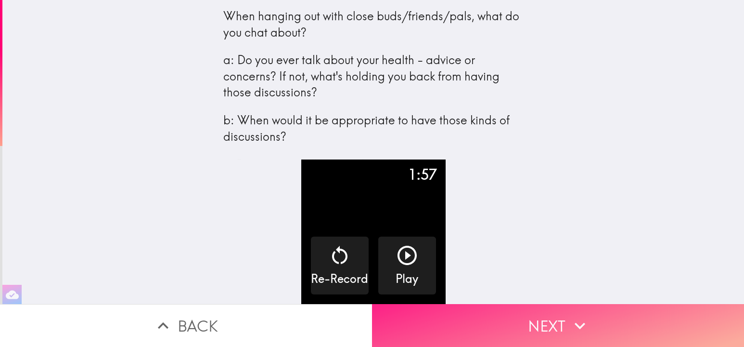
click at [479, 323] on button "Next" at bounding box center [558, 325] width 372 height 43
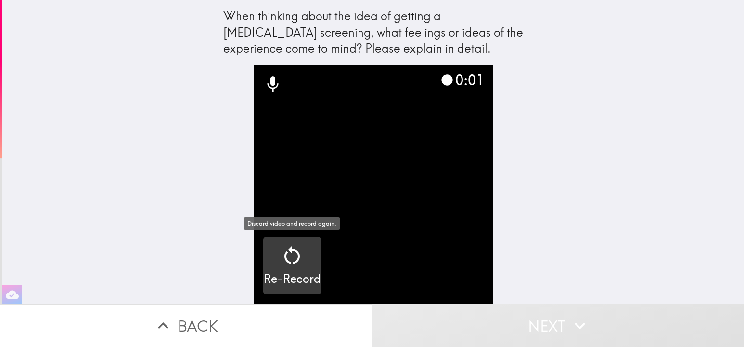
click at [296, 264] on icon "button" at bounding box center [292, 255] width 23 height 23
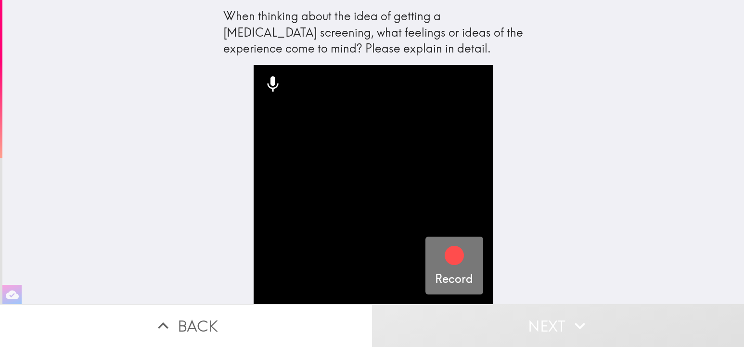
click at [455, 260] on icon "button" at bounding box center [454, 254] width 19 height 19
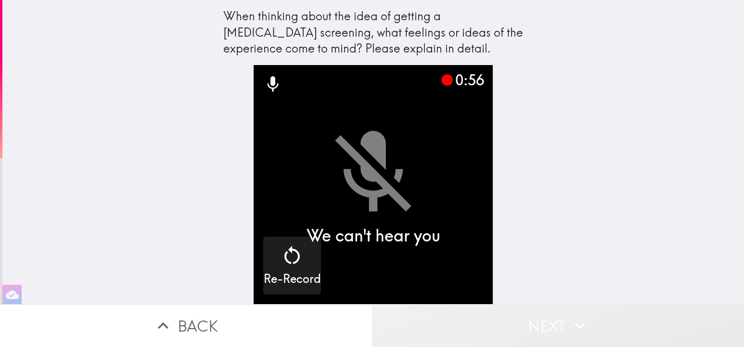
click at [567, 328] on button "Next" at bounding box center [558, 325] width 372 height 43
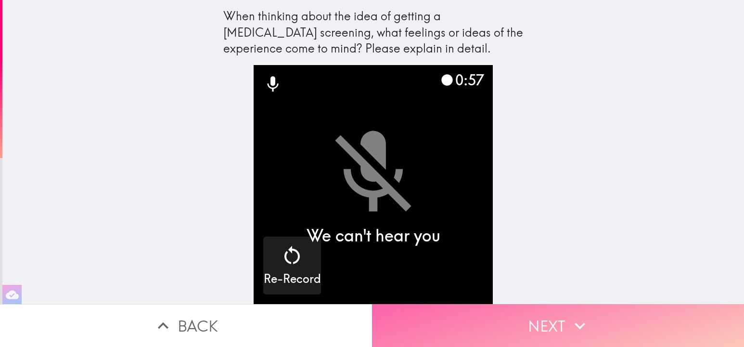
click at [548, 326] on button "Next" at bounding box center [558, 325] width 372 height 43
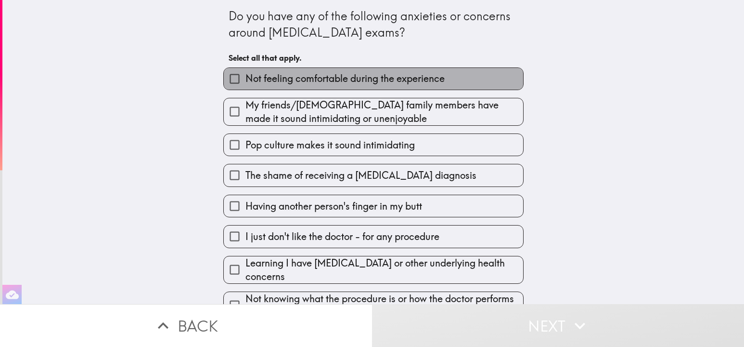
click at [318, 80] on span "Not feeling comfortable during the experience" at bounding box center [344, 78] width 199 height 13
click at [245, 80] on input "Not feeling comfortable during the experience" at bounding box center [235, 79] width 22 height 22
checkbox input "true"
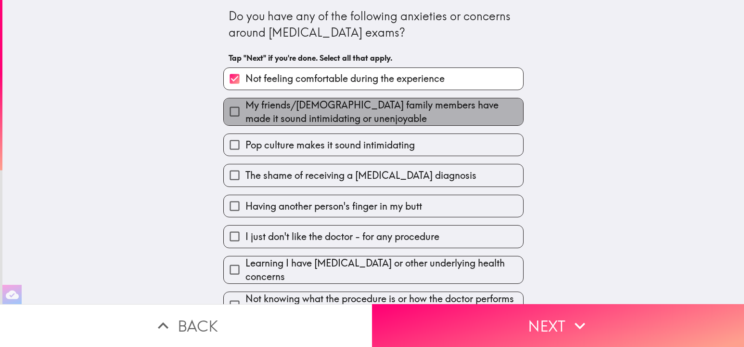
click at [344, 108] on span "My friends/male family members have made it sound intimidating or unenjoyable" at bounding box center [384, 111] width 278 height 27
click at [245, 108] on input "My friends/male family members have made it sound intimidating or unenjoyable" at bounding box center [235, 112] width 22 height 22
checkbox input "true"
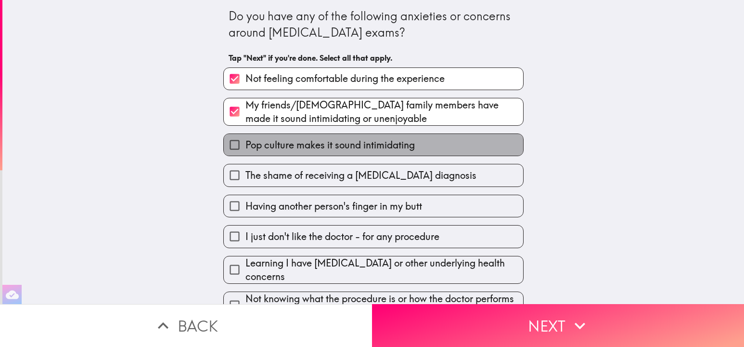
click at [324, 145] on span "Pop culture makes it sound intimidating" at bounding box center [329, 144] width 169 height 13
click at [245, 145] on input "Pop culture makes it sound intimidating" at bounding box center [235, 145] width 22 height 22
checkbox input "true"
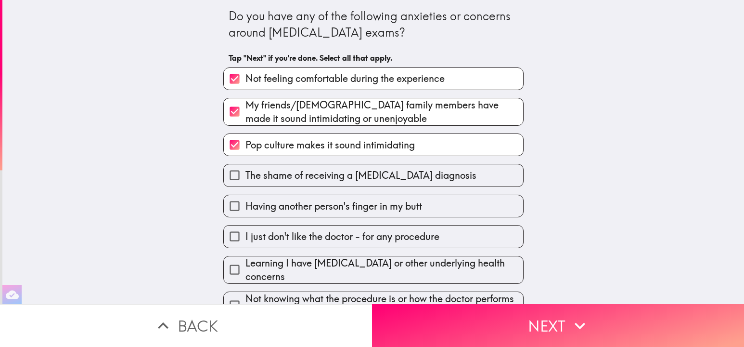
click at [374, 207] on span "Having another person's finger in my butt" at bounding box center [333, 205] width 177 height 13
click at [245, 207] on input "Having another person's finger in my butt" at bounding box center [235, 206] width 22 height 22
checkbox input "true"
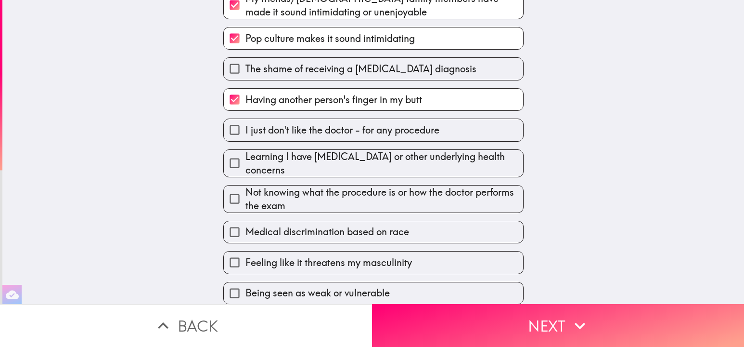
scroll to position [117, 0]
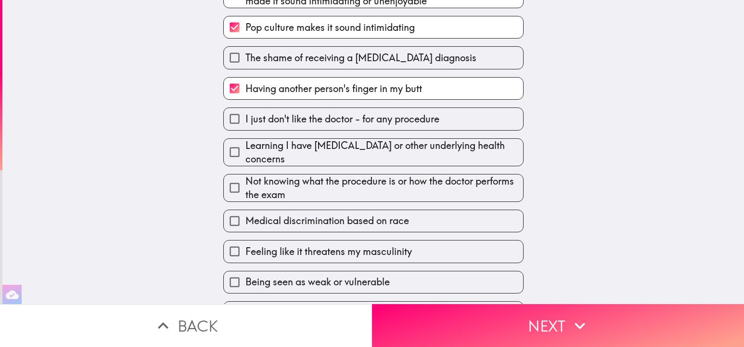
click at [338, 121] on span "I just don't like the doctor - for any procedure" at bounding box center [342, 118] width 194 height 13
click at [245, 121] on input "I just don't like the doctor - for any procedure" at bounding box center [235, 119] width 22 height 22
checkbox input "true"
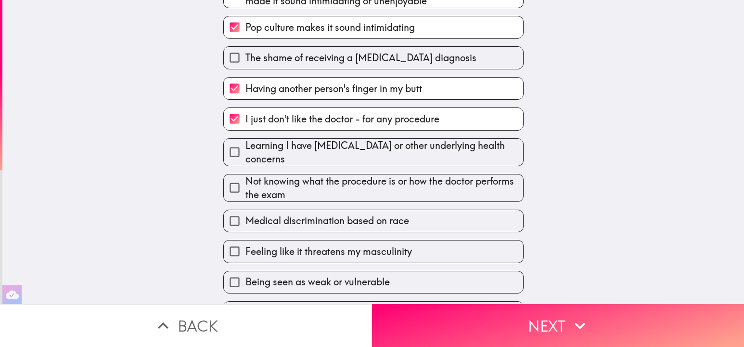
click at [426, 152] on span "Learning I have cancer or other underlying health concerns" at bounding box center [384, 152] width 278 height 27
click at [245, 152] on input "Learning I have cancer or other underlying health concerns" at bounding box center [235, 152] width 22 height 22
checkbox input "true"
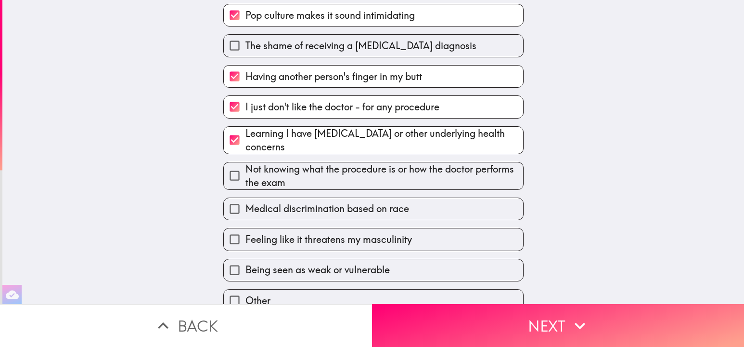
scroll to position [130, 0]
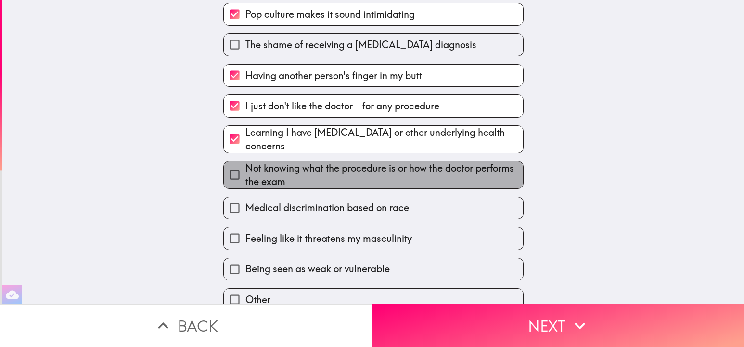
click at [404, 169] on span "Not knowing what the procedure is or how the doctor performs the exam" at bounding box center [384, 174] width 278 height 27
click at [245, 169] on input "Not knowing what the procedure is or how the doctor performs the exam" at bounding box center [235, 175] width 22 height 22
checkbox input "true"
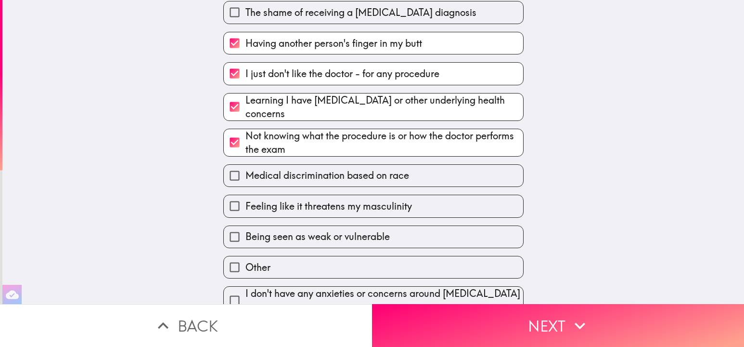
scroll to position [160, 0]
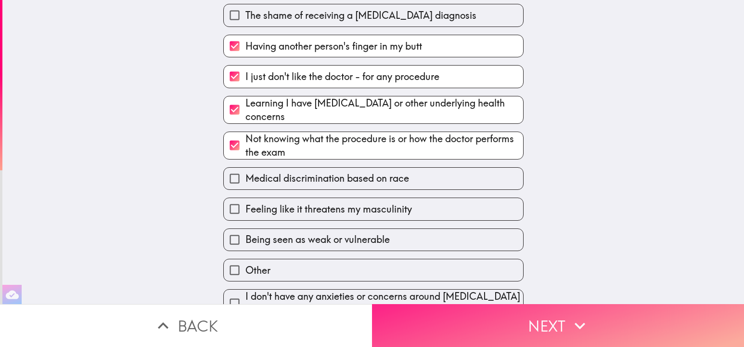
click at [533, 324] on button "Next" at bounding box center [558, 325] width 372 height 43
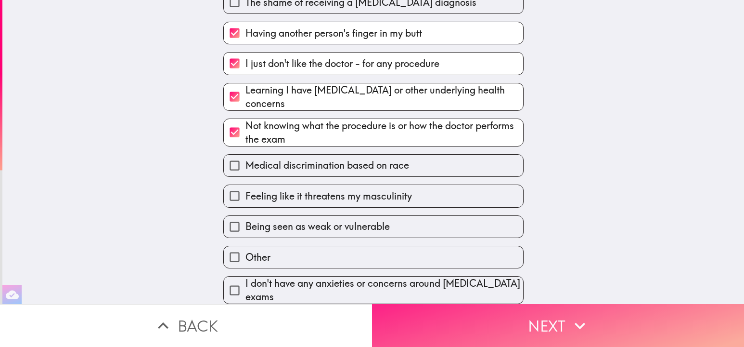
scroll to position [0, 0]
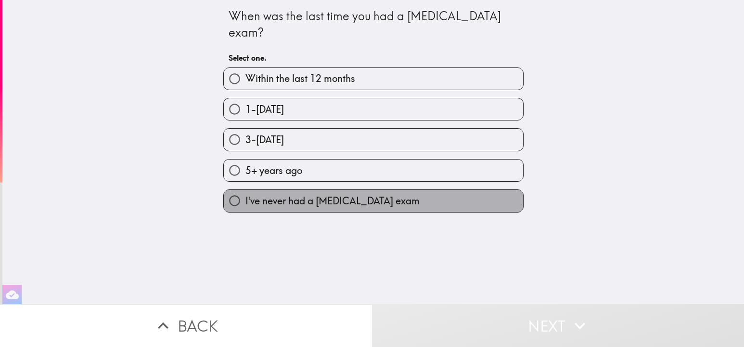
click at [361, 194] on span "I've never had a prostate exam" at bounding box center [332, 200] width 174 height 13
click at [245, 190] on input "I've never had a prostate exam" at bounding box center [235, 201] width 22 height 22
radio input "true"
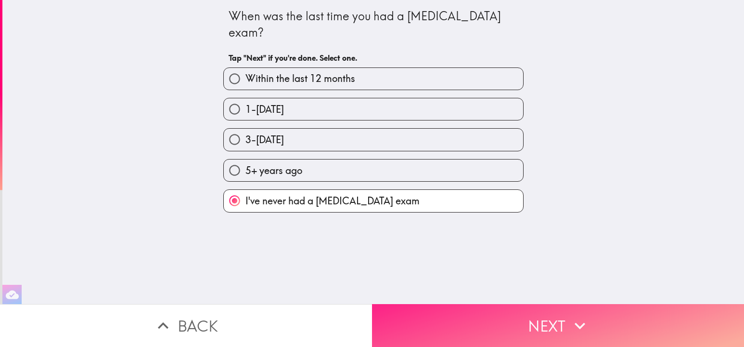
click at [569, 319] on icon "button" at bounding box center [579, 325] width 21 height 21
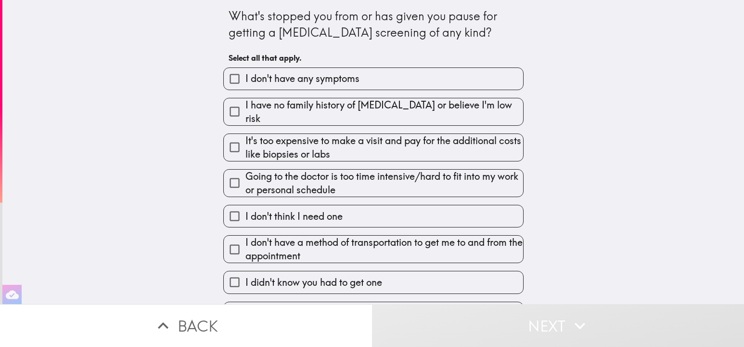
click at [303, 80] on span "I don't have any symptoms" at bounding box center [302, 78] width 114 height 13
click at [245, 80] on input "I don't have any symptoms" at bounding box center [235, 79] width 22 height 22
checkbox input "true"
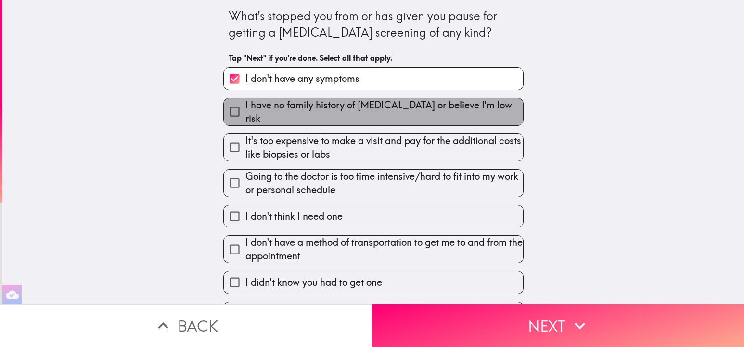
click at [295, 115] on span "I have no family history of prostate cancer or believe I'm low risk" at bounding box center [384, 111] width 278 height 27
click at [245, 115] on input "I have no family history of prostate cancer or believe I'm low risk" at bounding box center [235, 112] width 22 height 22
checkbox input "true"
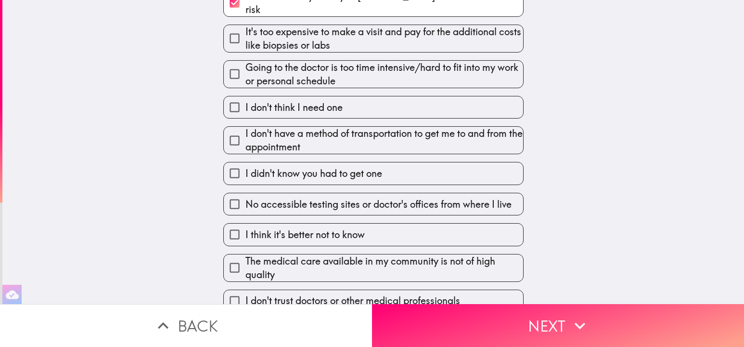
scroll to position [148, 0]
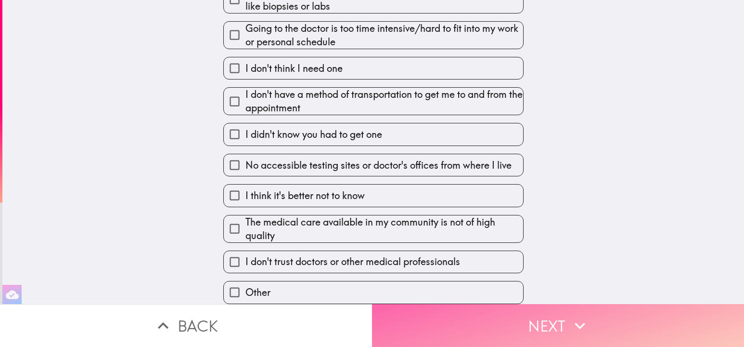
click at [497, 318] on button "Next" at bounding box center [558, 325] width 372 height 43
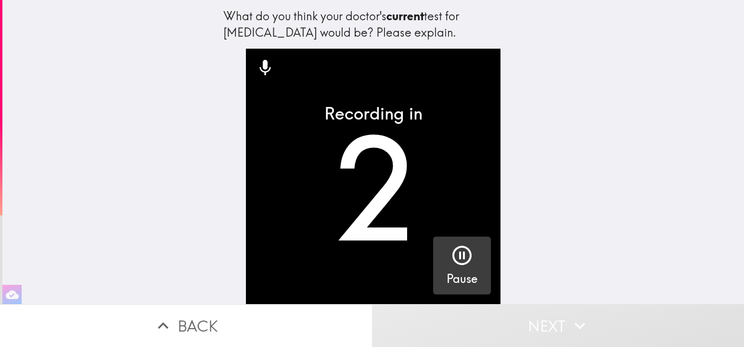
click at [472, 259] on icon "button" at bounding box center [462, 255] width 23 height 23
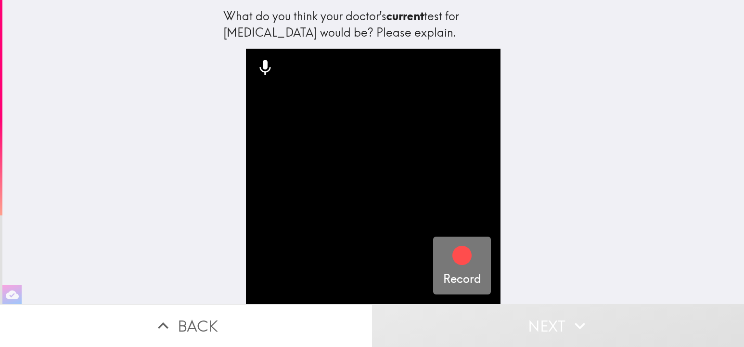
click at [462, 260] on icon "button" at bounding box center [461, 254] width 19 height 19
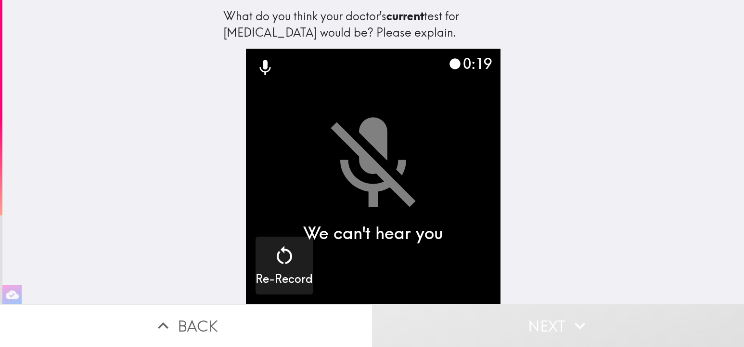
click at [565, 326] on button "Next" at bounding box center [558, 325] width 372 height 43
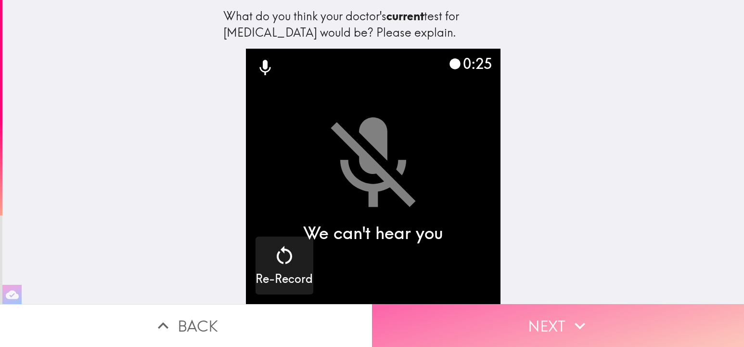
click at [549, 322] on button "Next" at bounding box center [558, 325] width 372 height 43
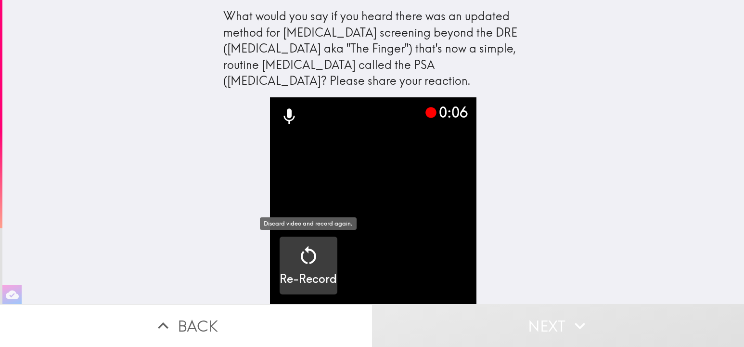
click at [306, 250] on icon "button" at bounding box center [308, 254] width 15 height 18
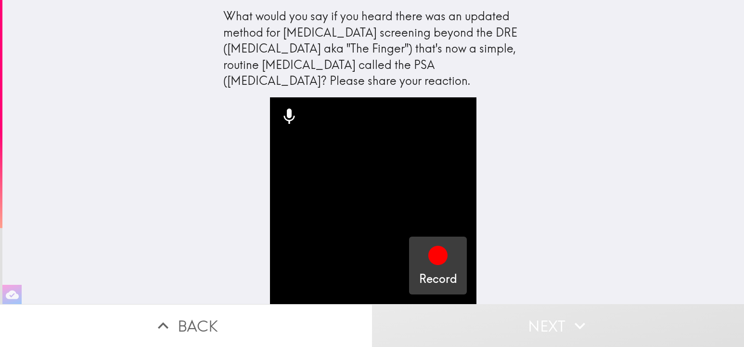
click at [441, 247] on icon "button" at bounding box center [437, 254] width 19 height 19
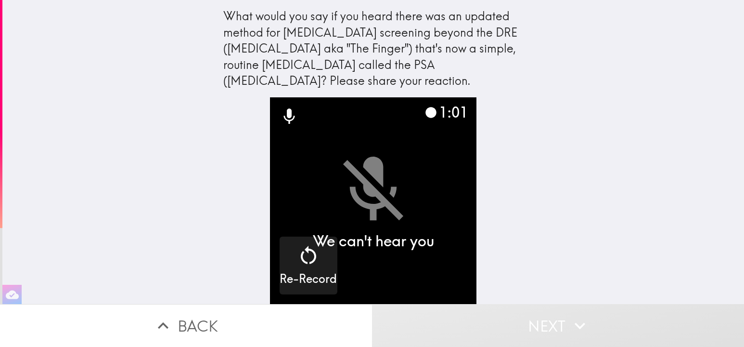
click at [584, 258] on div "What would you say if you heard there was an updated method for prostate cancer…" at bounding box center [373, 152] width 742 height 304
click at [572, 320] on icon "button" at bounding box center [579, 325] width 21 height 21
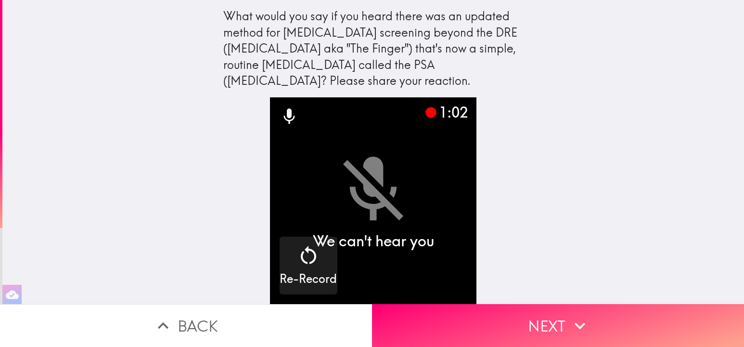
click at [586, 325] on icon "button" at bounding box center [579, 325] width 21 height 21
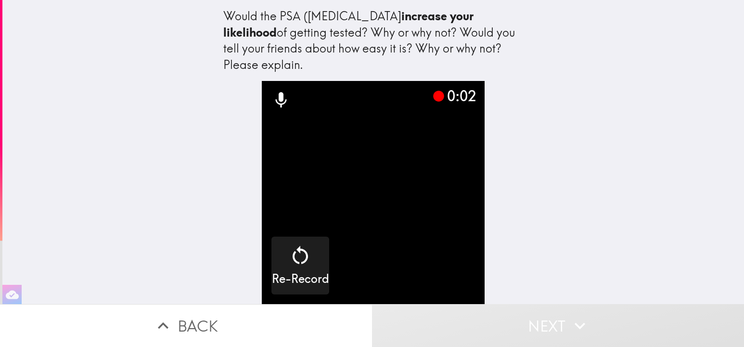
click at [409, 225] on video "button" at bounding box center [373, 192] width 223 height 223
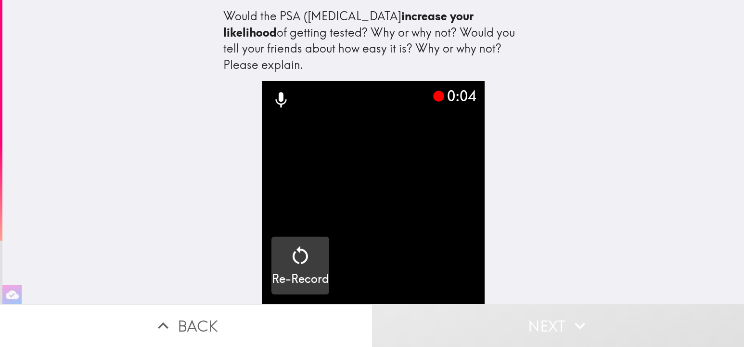
click at [301, 256] on icon "button" at bounding box center [300, 255] width 23 height 23
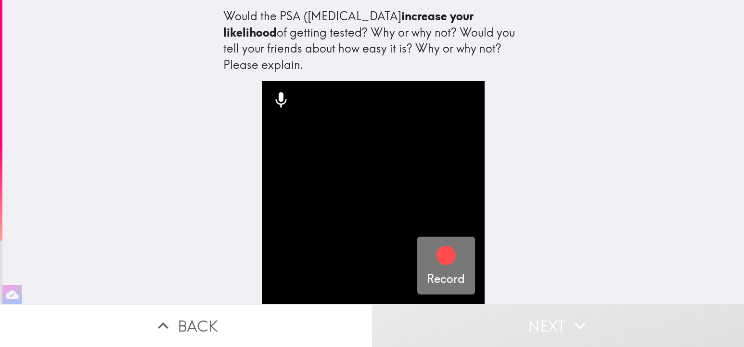
click at [440, 263] on icon "button" at bounding box center [446, 255] width 23 height 23
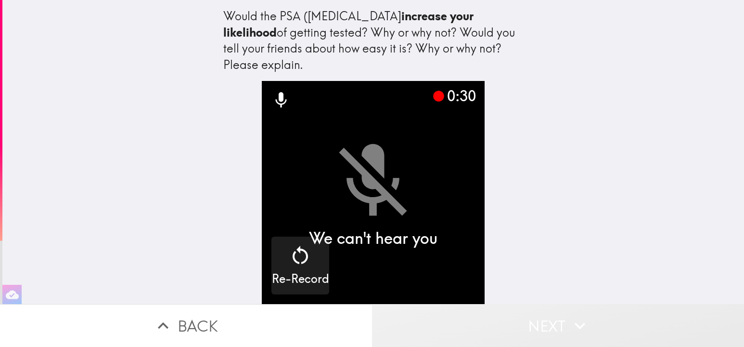
click at [576, 324] on icon "button" at bounding box center [580, 325] width 11 height 7
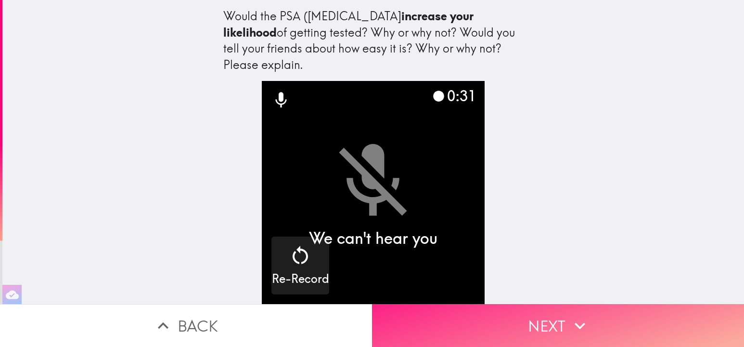
click at [570, 323] on icon "button" at bounding box center [579, 325] width 21 height 21
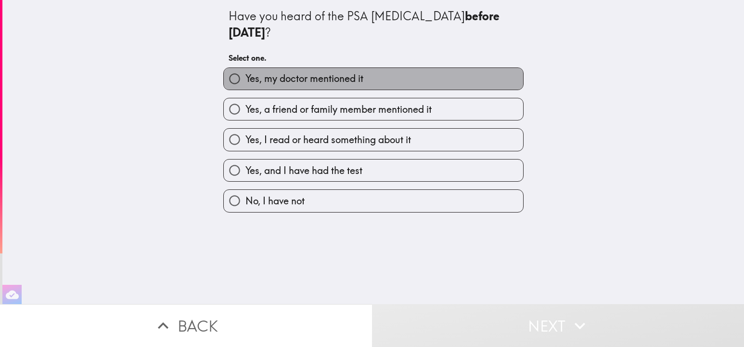
click at [302, 72] on span "Yes, my doctor mentioned it" at bounding box center [304, 78] width 118 height 13
click at [245, 68] on input "Yes, my doctor mentioned it" at bounding box center [235, 79] width 22 height 22
radio input "true"
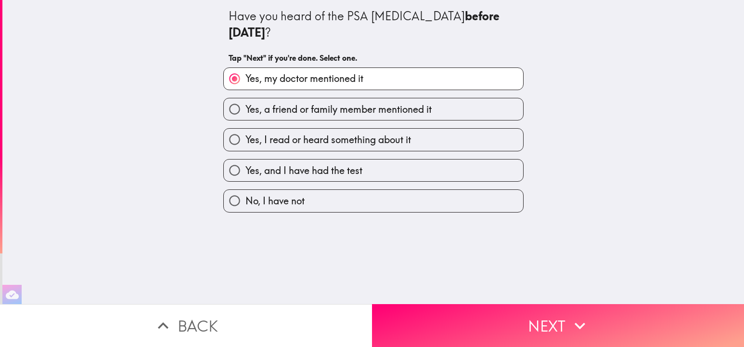
click at [364, 103] on span "Yes, a friend or family member mentioned it" at bounding box center [338, 109] width 186 height 13
click at [245, 98] on input "Yes, a friend or family member mentioned it" at bounding box center [235, 109] width 22 height 22
radio input "true"
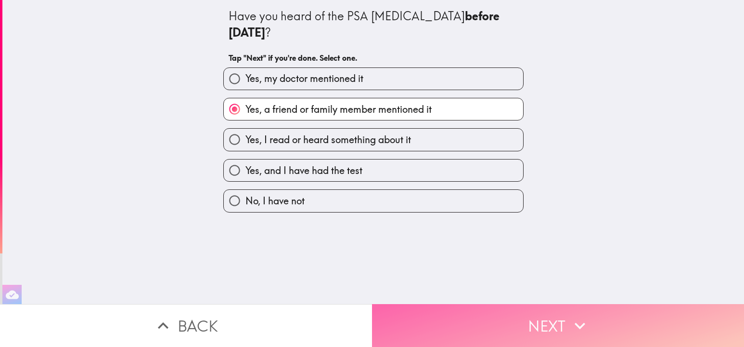
click at [550, 309] on button "Next" at bounding box center [558, 325] width 372 height 43
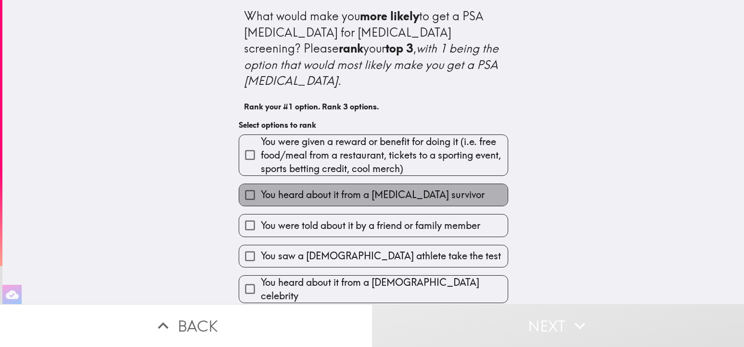
click at [354, 188] on span "You heard about it from a prostate cancer survivor" at bounding box center [373, 194] width 224 height 13
click at [261, 184] on input "You heard about it from a prostate cancer survivor" at bounding box center [250, 195] width 22 height 22
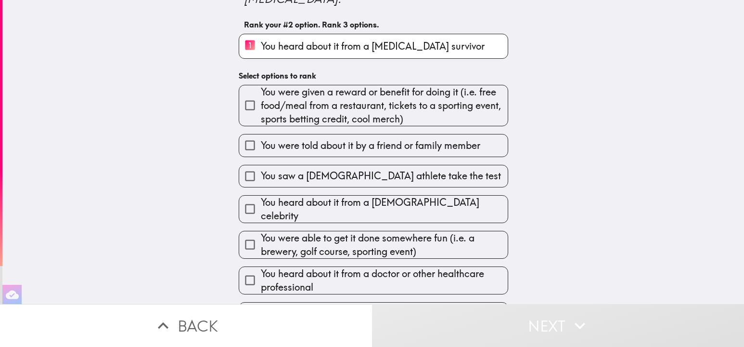
scroll to position [85, 0]
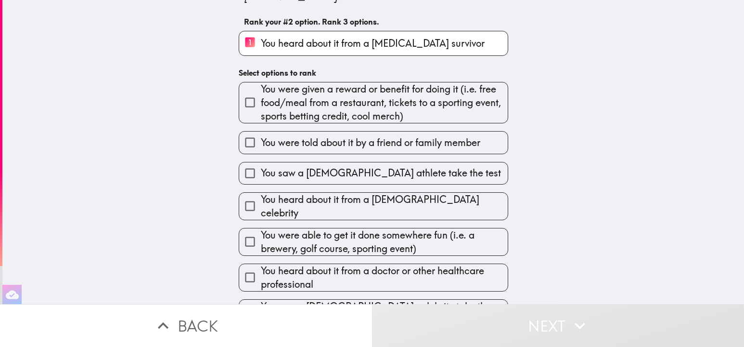
click at [367, 136] on span "You were told about it by a friend or family member" at bounding box center [371, 142] width 220 height 13
click at [261, 131] on input "You were told about it by a friend or family member" at bounding box center [250, 142] width 22 height 22
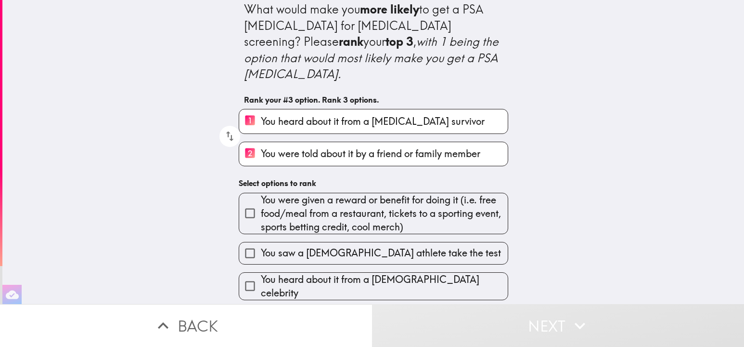
scroll to position [0, 0]
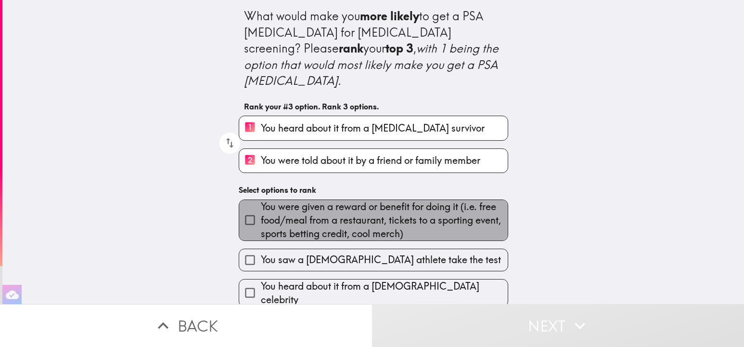
click at [343, 201] on span "You were given a reward or benefit for doing it (i.e. free food/meal from a res…" at bounding box center [384, 220] width 247 height 40
click at [261, 209] on input "You were given a reward or benefit for doing it (i.e. free food/meal from a res…" at bounding box center [250, 220] width 22 height 22
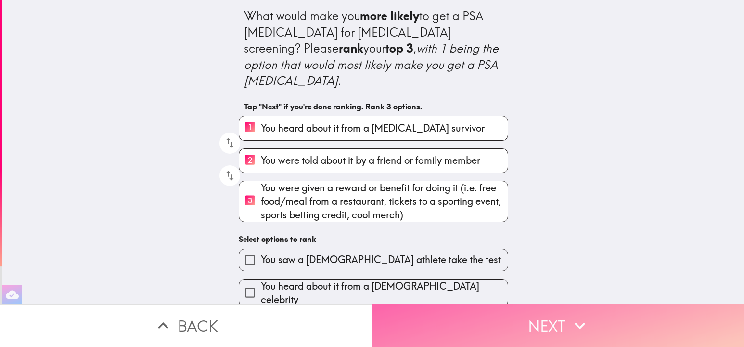
click at [521, 315] on button "Next" at bounding box center [558, 325] width 372 height 43
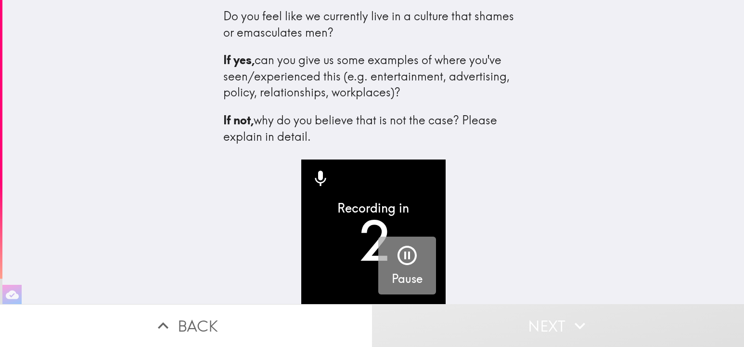
click at [405, 252] on icon "button" at bounding box center [407, 254] width 19 height 19
click at [404, 258] on icon "button" at bounding box center [407, 254] width 19 height 19
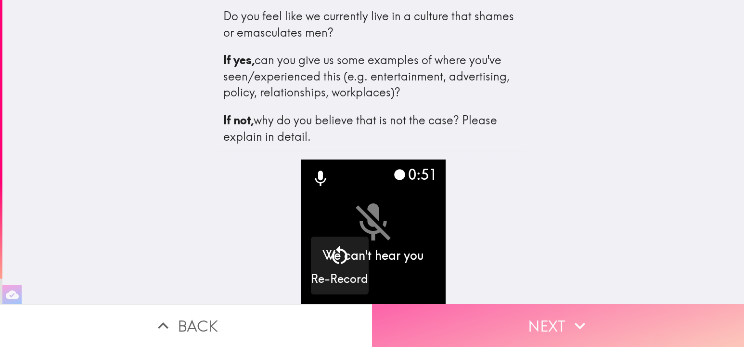
click at [578, 321] on icon "button" at bounding box center [579, 325] width 21 height 21
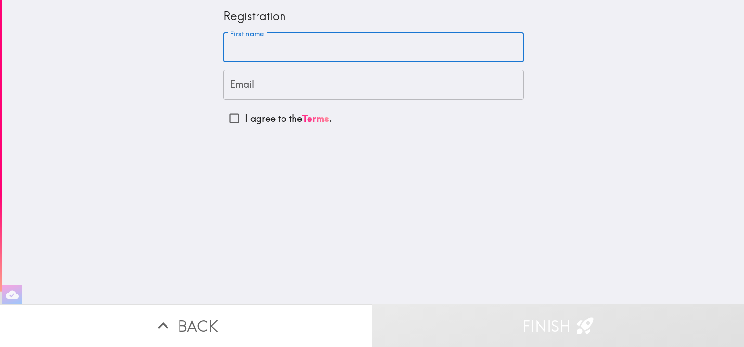
click at [305, 39] on input "First name" at bounding box center [373, 48] width 300 height 30
type input "Stephen"
type input "stevelaliberte@me.com"
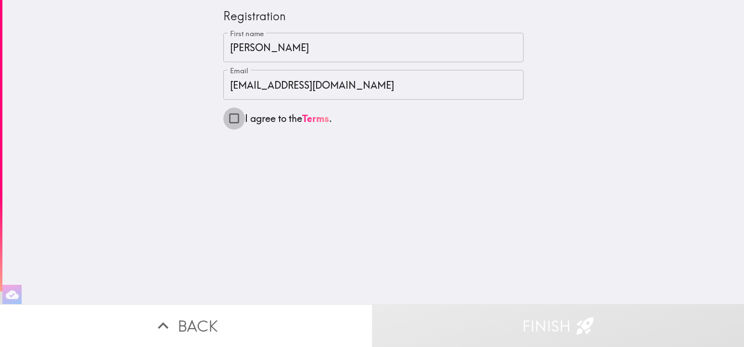
drag, startPoint x: 239, startPoint y: 119, endPoint x: 251, endPoint y: 126, distance: 14.2
click at [239, 120] on input "I agree to the Terms ." at bounding box center [234, 118] width 22 height 22
checkbox input "true"
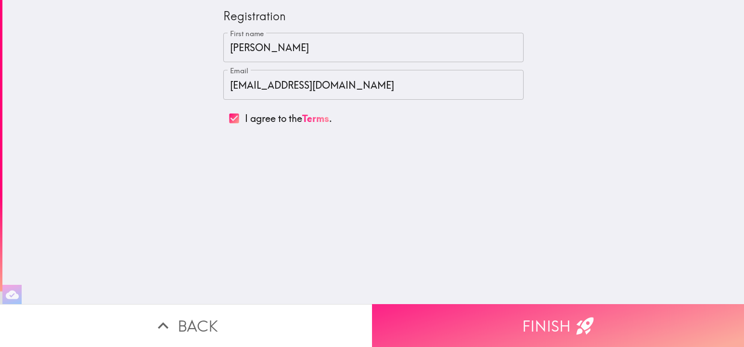
click at [469, 332] on button "Finish" at bounding box center [558, 325] width 372 height 43
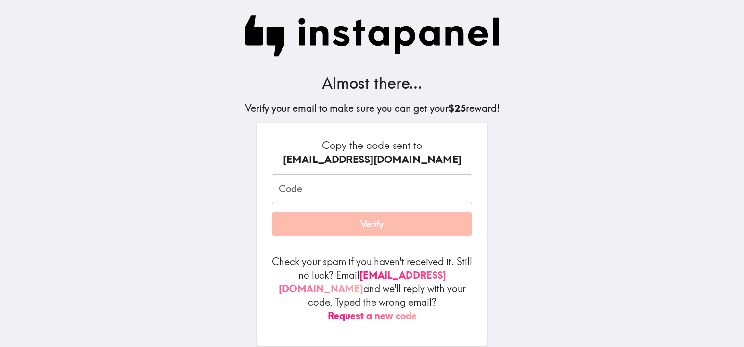
click at [374, 199] on input "Code" at bounding box center [372, 189] width 200 height 30
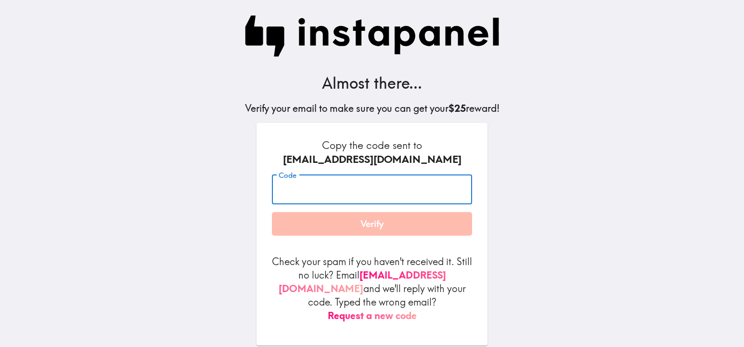
paste input "GE2_HRq_8eL"
type input "GE2_HRq_8eL"
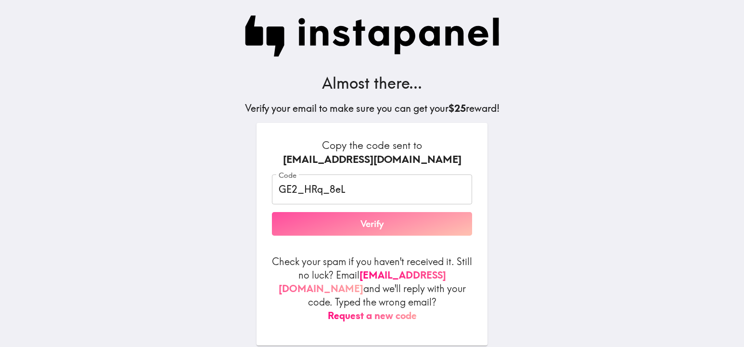
click at [383, 227] on button "Verify" at bounding box center [372, 224] width 200 height 24
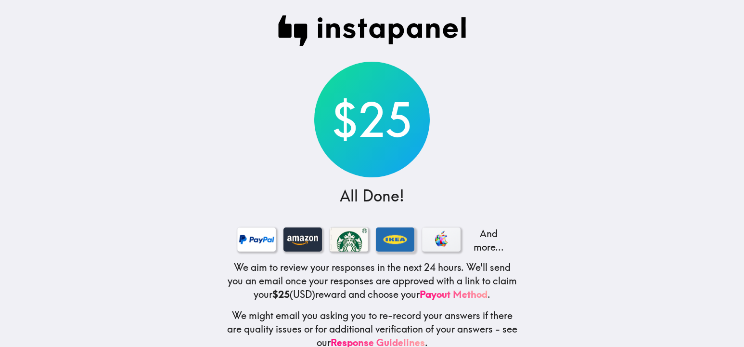
scroll to position [18, 0]
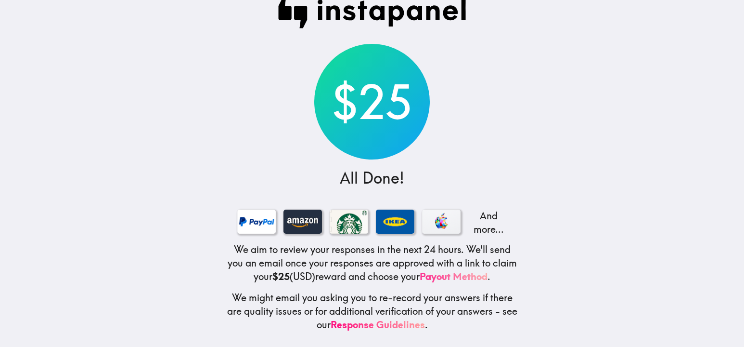
click at [484, 278] on link "Payout Method" at bounding box center [454, 276] width 68 height 12
